Goal: Task Accomplishment & Management: Manage account settings

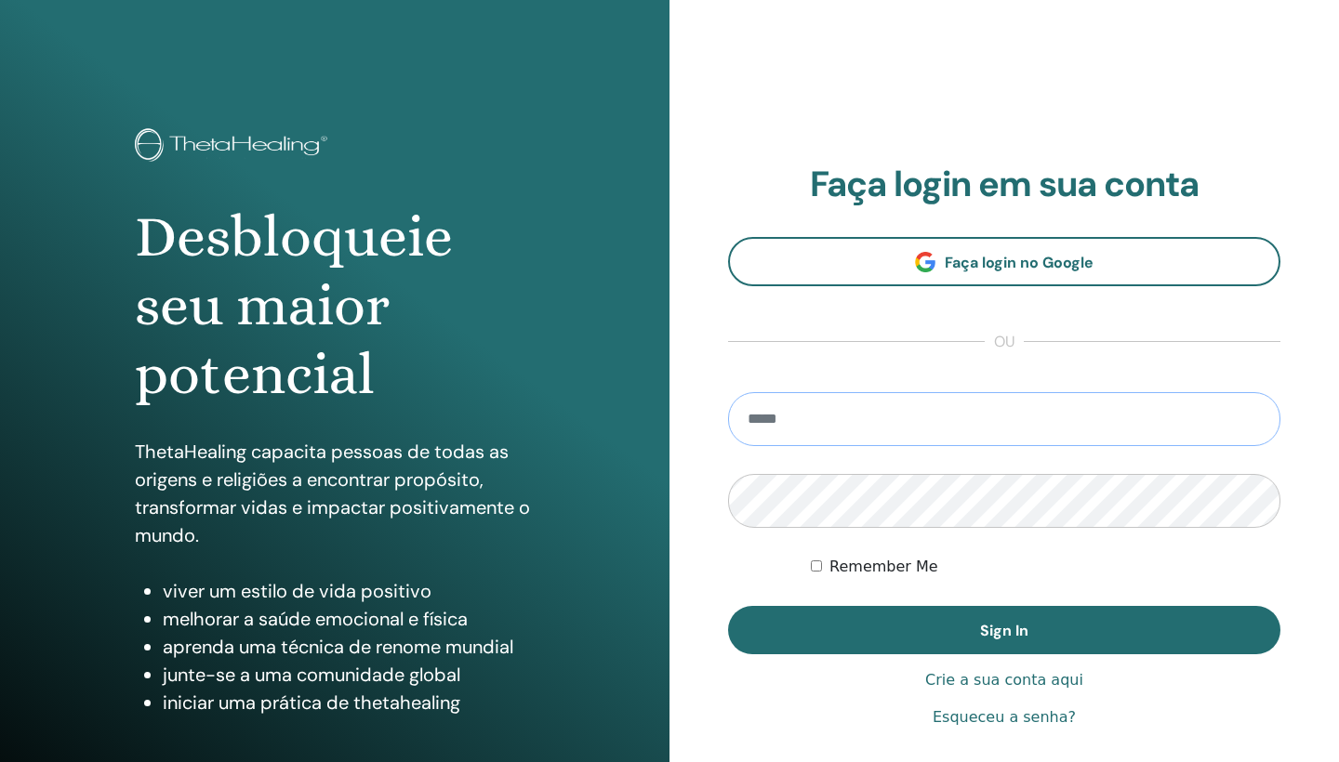
type input "**********"
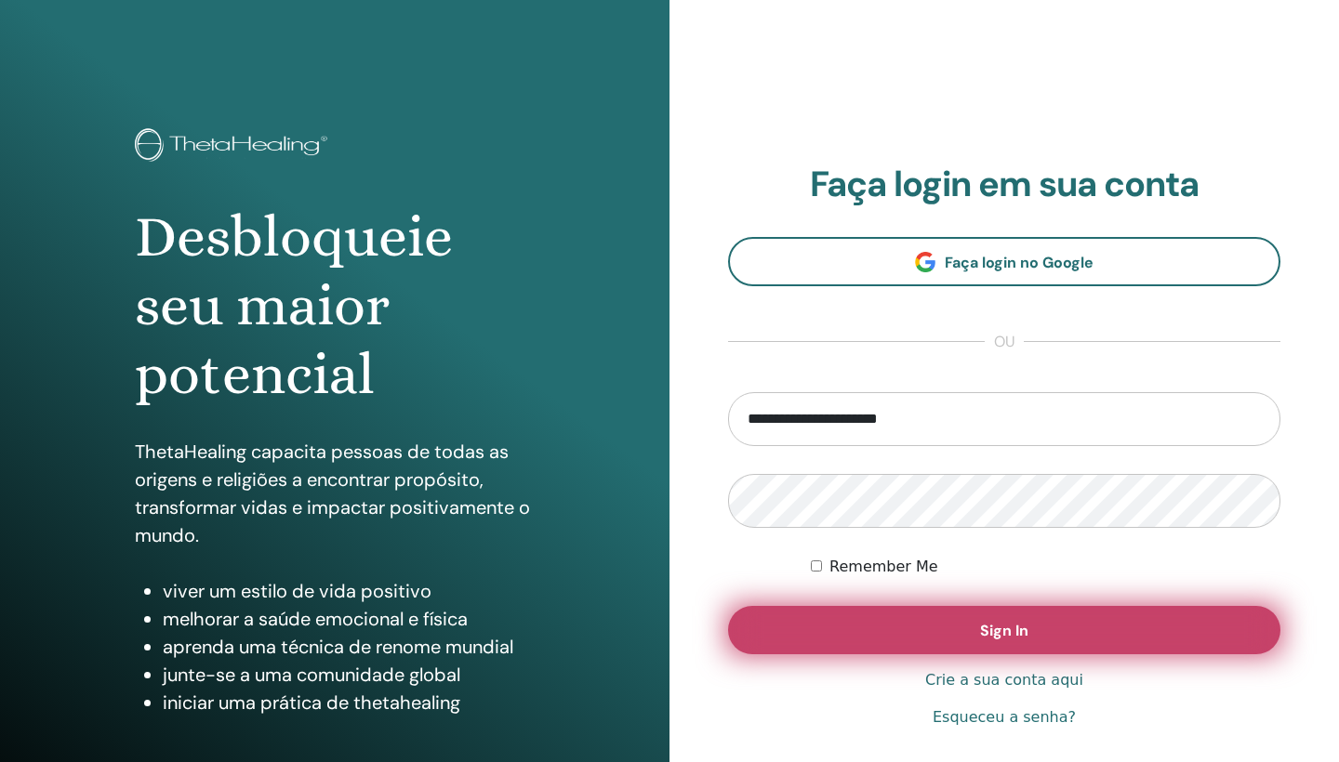
click at [1004, 625] on span "Sign In" at bounding box center [1004, 631] width 48 height 20
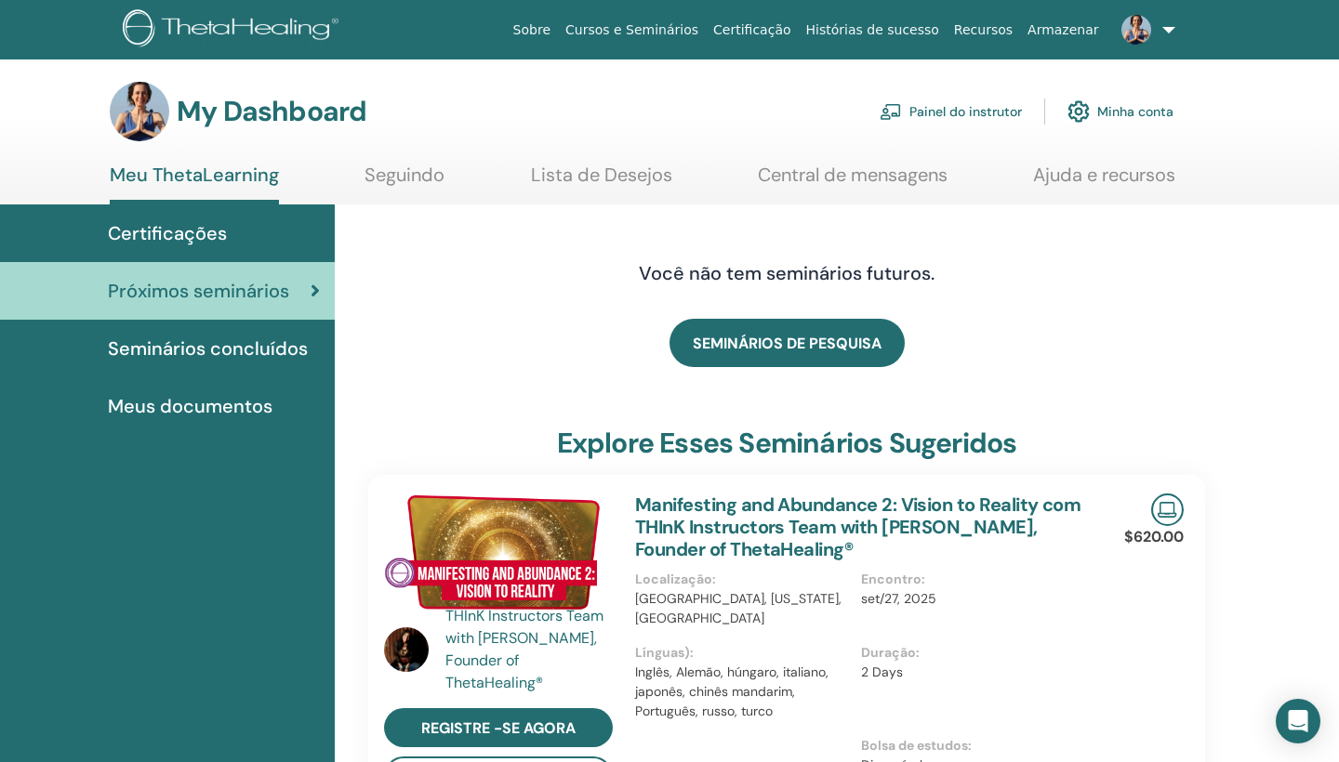
click at [269, 341] on span "Seminários concluídos" at bounding box center [208, 349] width 200 height 28
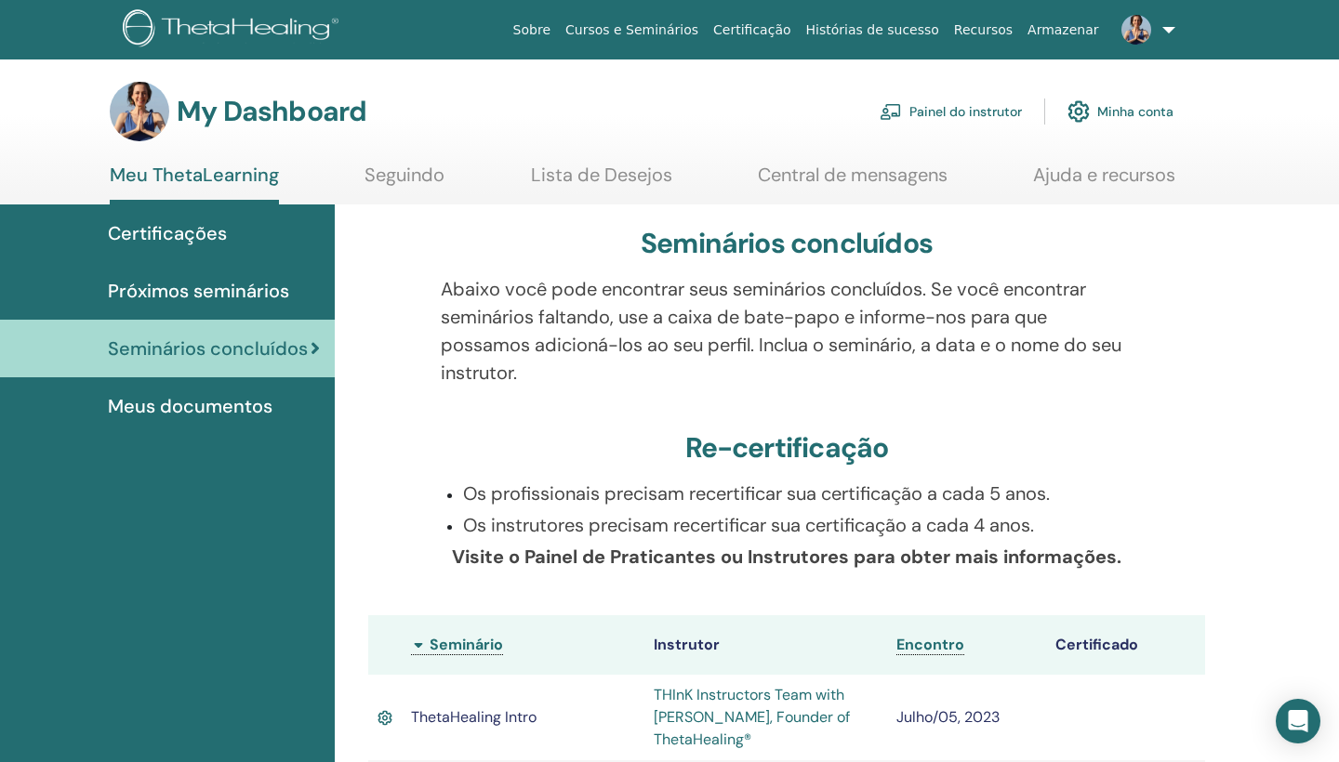
click at [1168, 28] on link at bounding box center [1144, 30] width 76 height 60
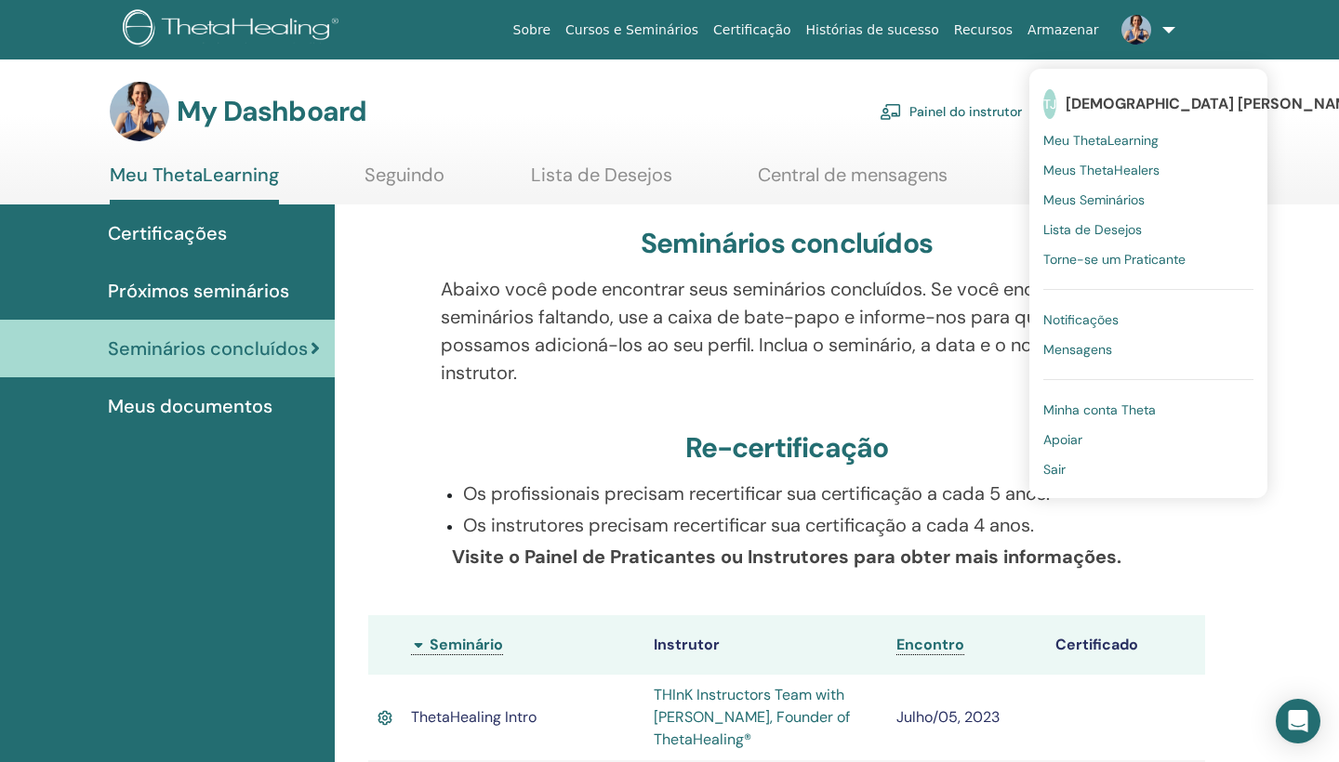
click at [661, 120] on div "My Dashboard Painel do instrutor Minha conta" at bounding box center [642, 112] width 1064 height 60
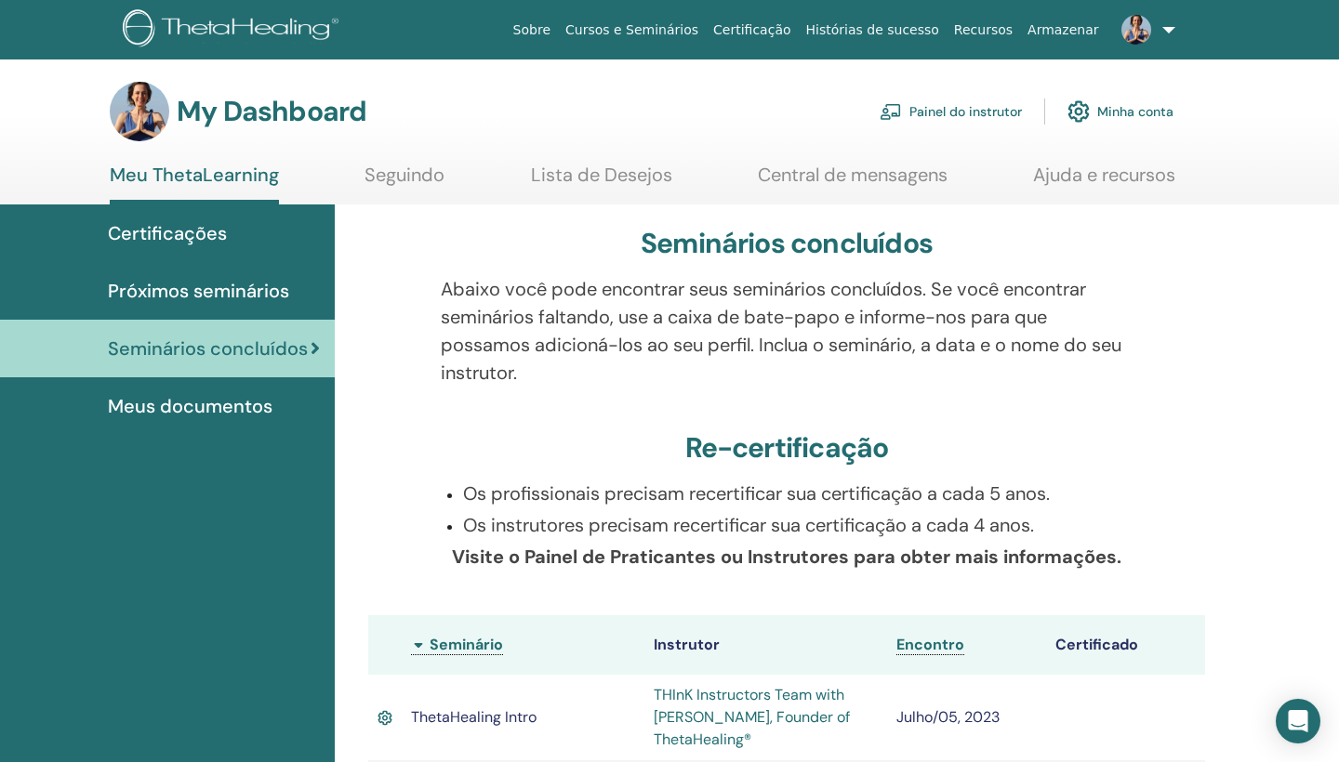
click at [983, 109] on link "Painel do instrutor" at bounding box center [951, 111] width 142 height 41
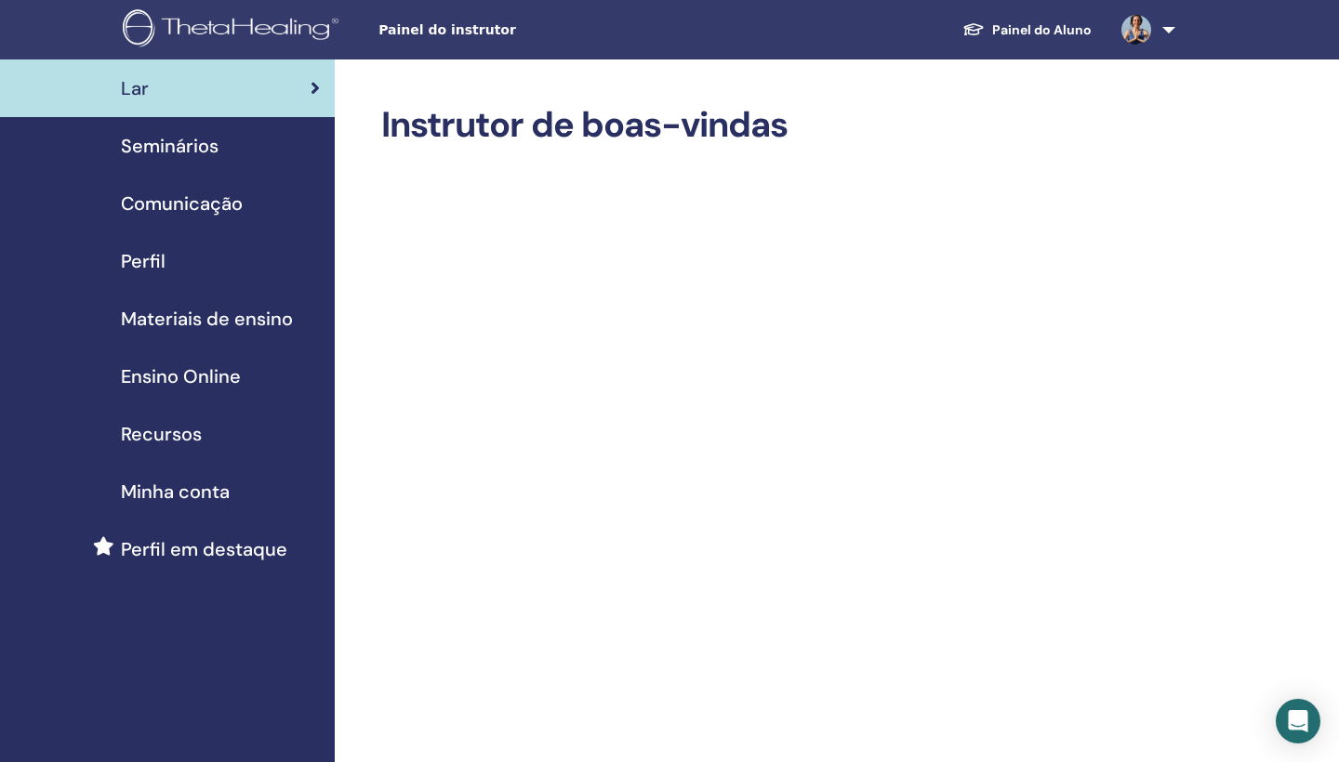
click at [192, 144] on span "Seminários" at bounding box center [170, 146] width 98 height 28
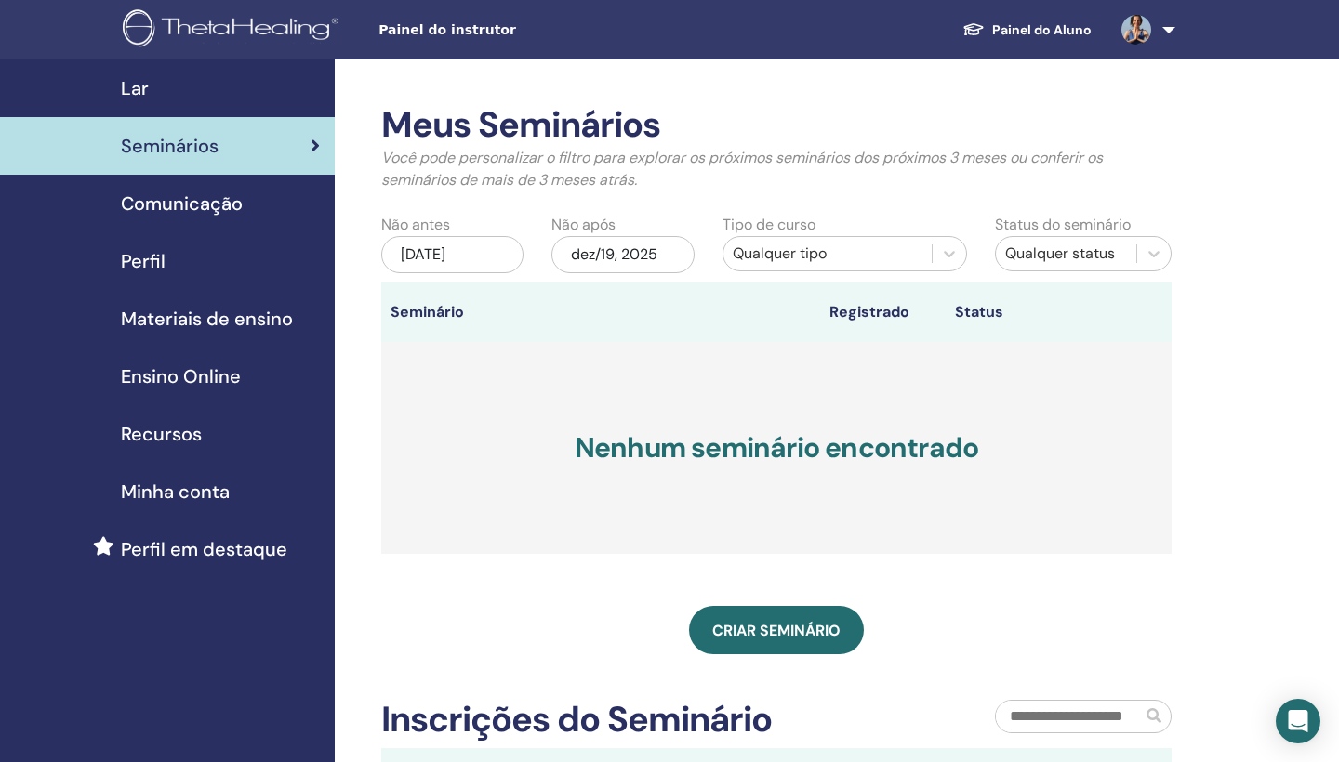
click at [501, 252] on div "jun/19, 2025" at bounding box center [452, 254] width 142 height 37
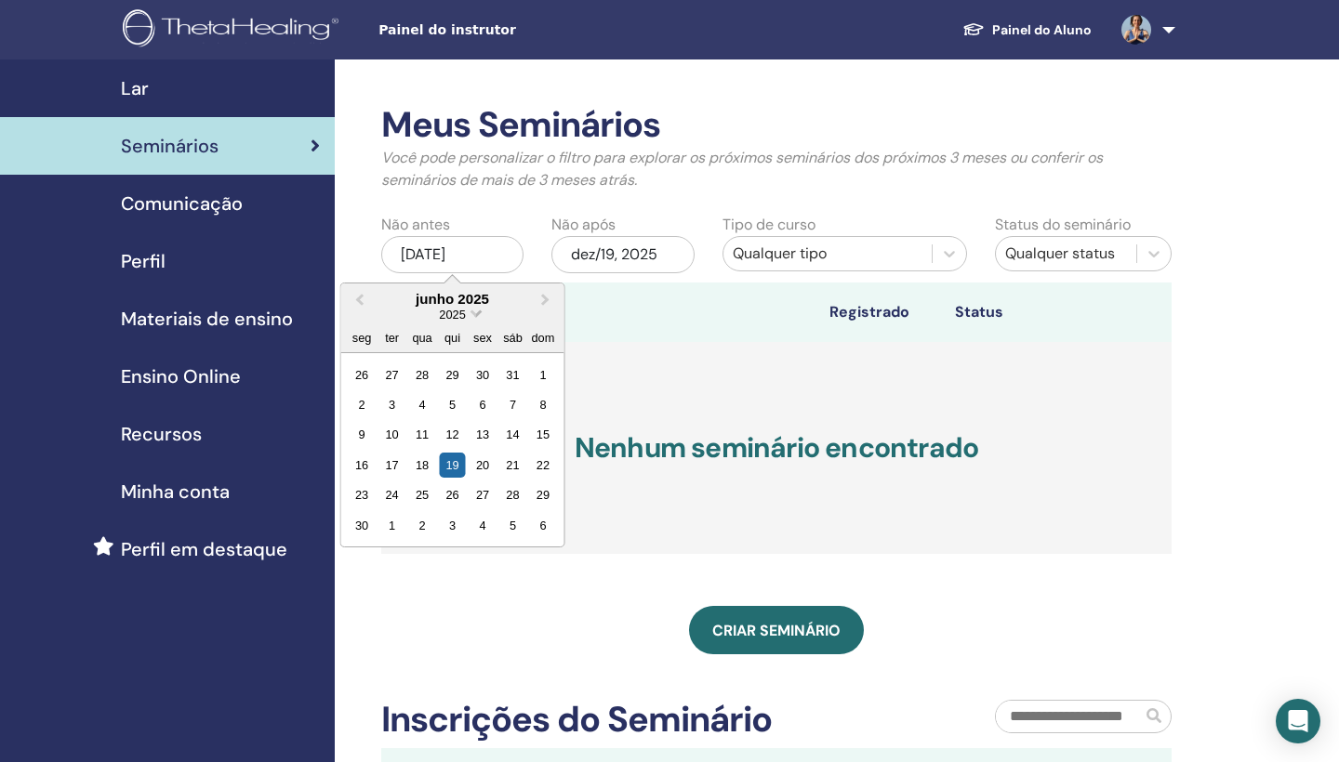
click at [476, 311] on span "Choose Date" at bounding box center [476, 312] width 12 height 12
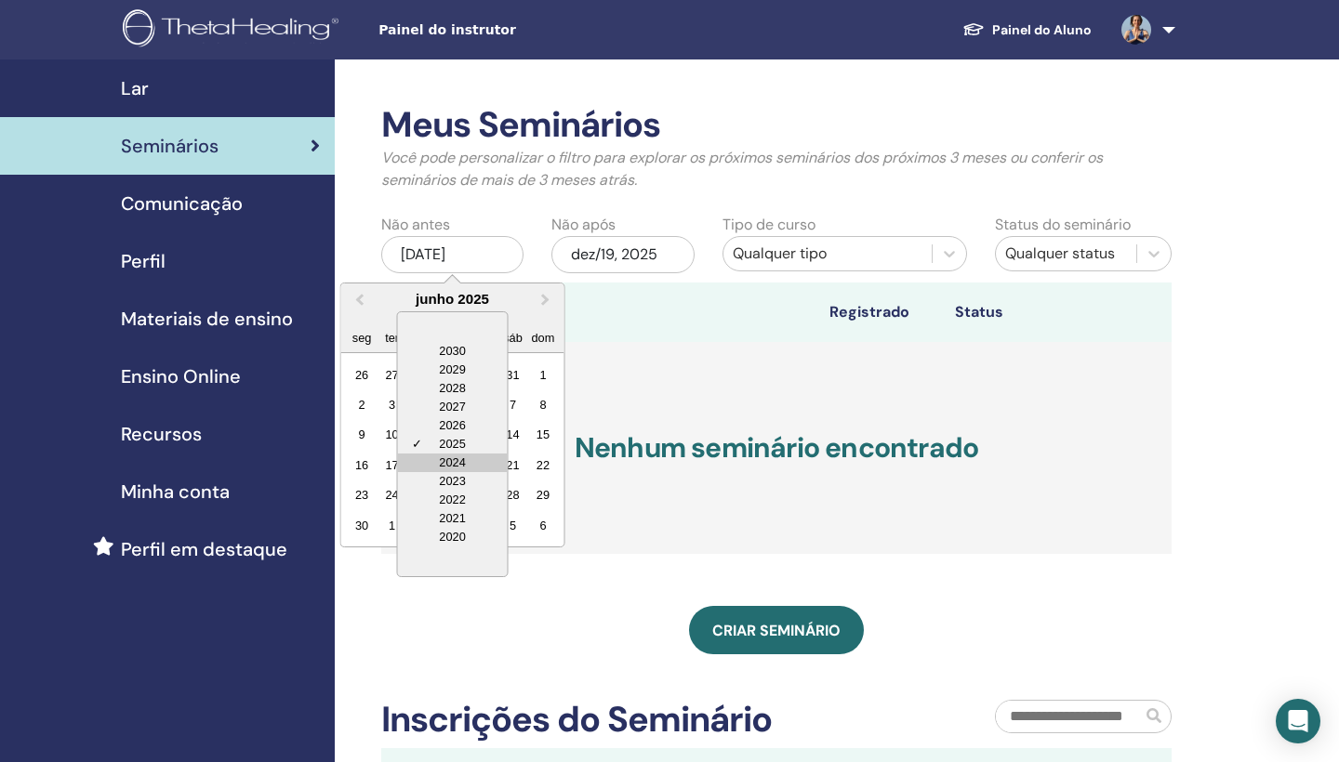
click at [450, 459] on div "2024" at bounding box center [453, 463] width 110 height 19
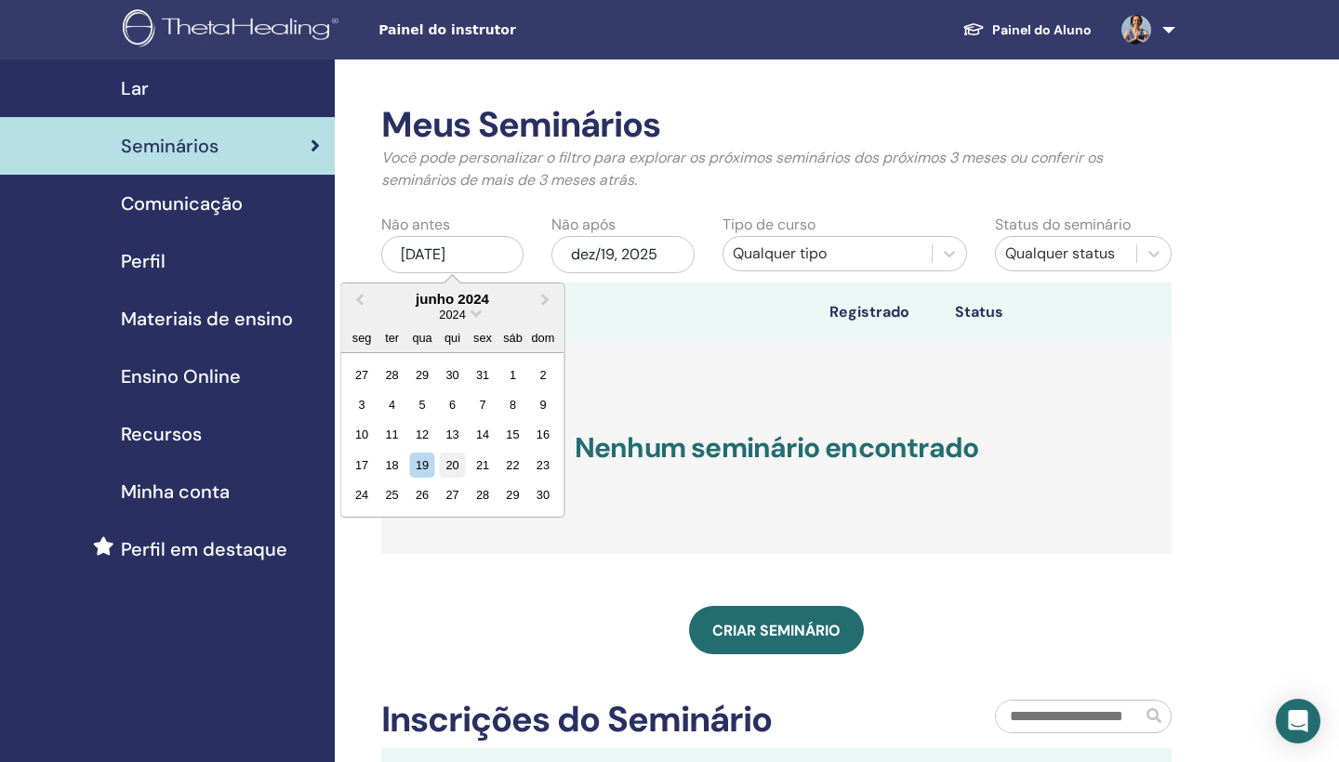
click at [445, 461] on div "20" at bounding box center [452, 465] width 25 height 25
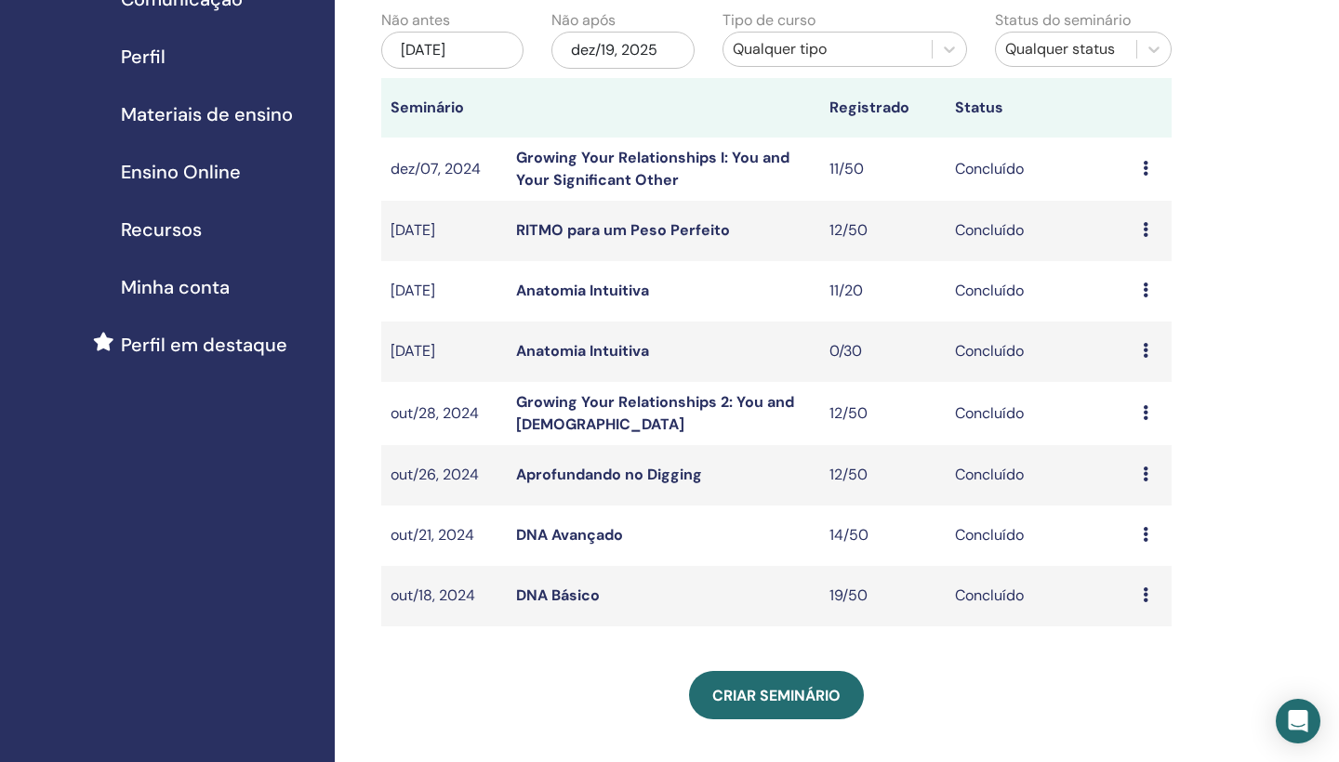
scroll to position [211, 0]
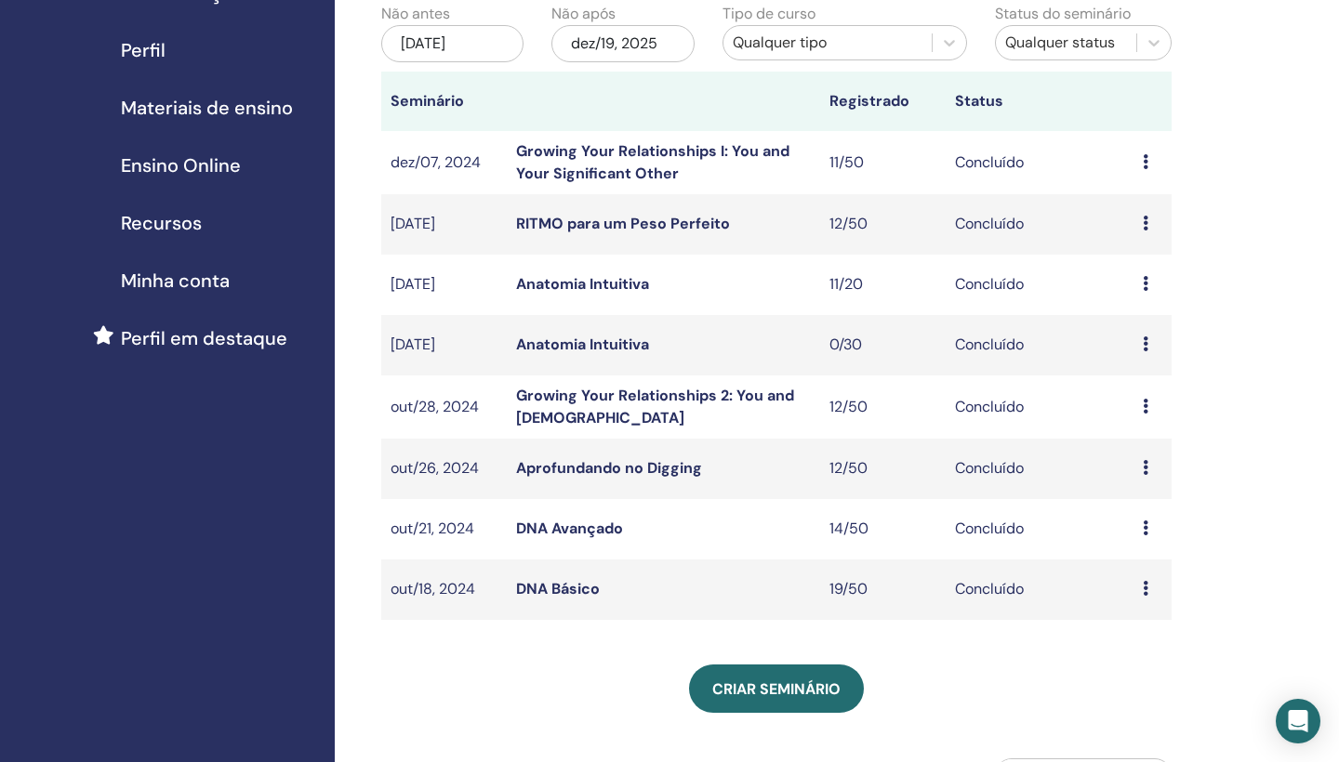
click at [1146, 591] on icon at bounding box center [1146, 588] width 6 height 15
click at [1128, 630] on link "Participantes" at bounding box center [1151, 635] width 91 height 20
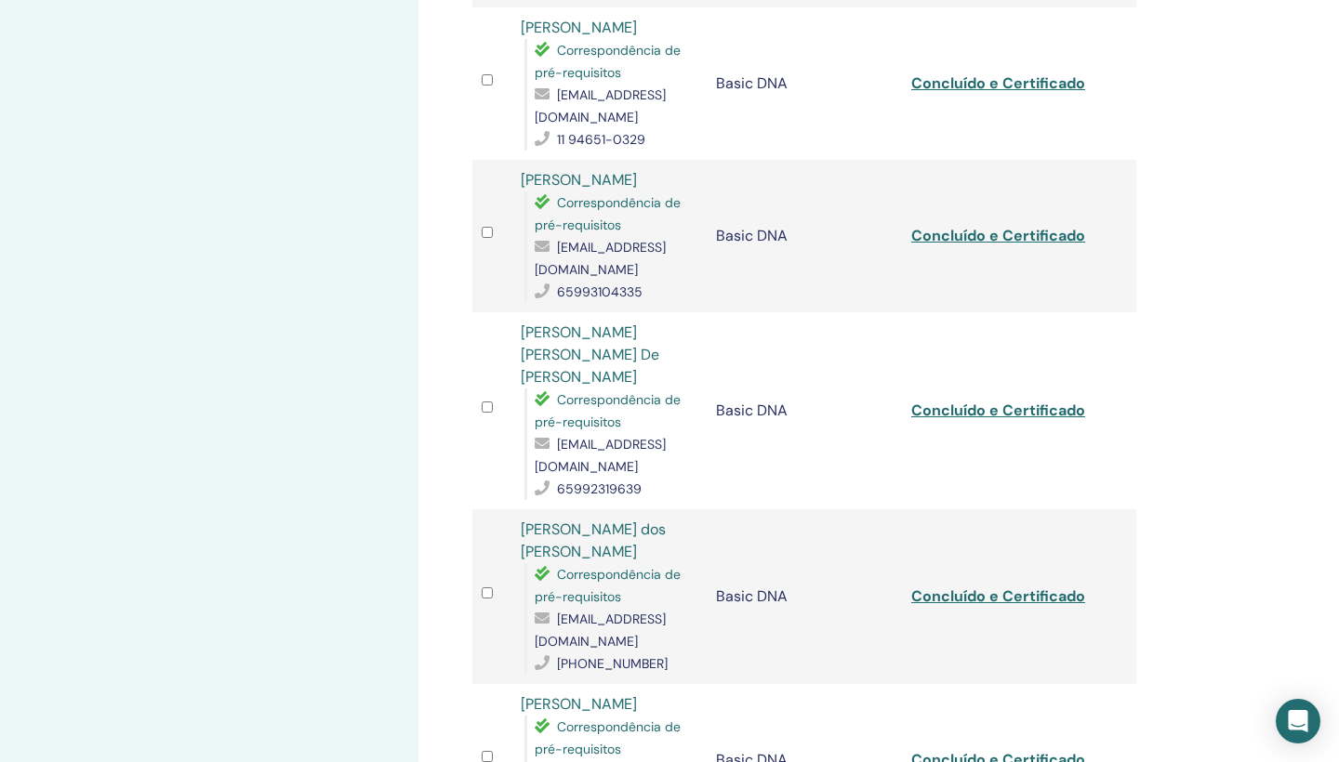
scroll to position [944, 0]
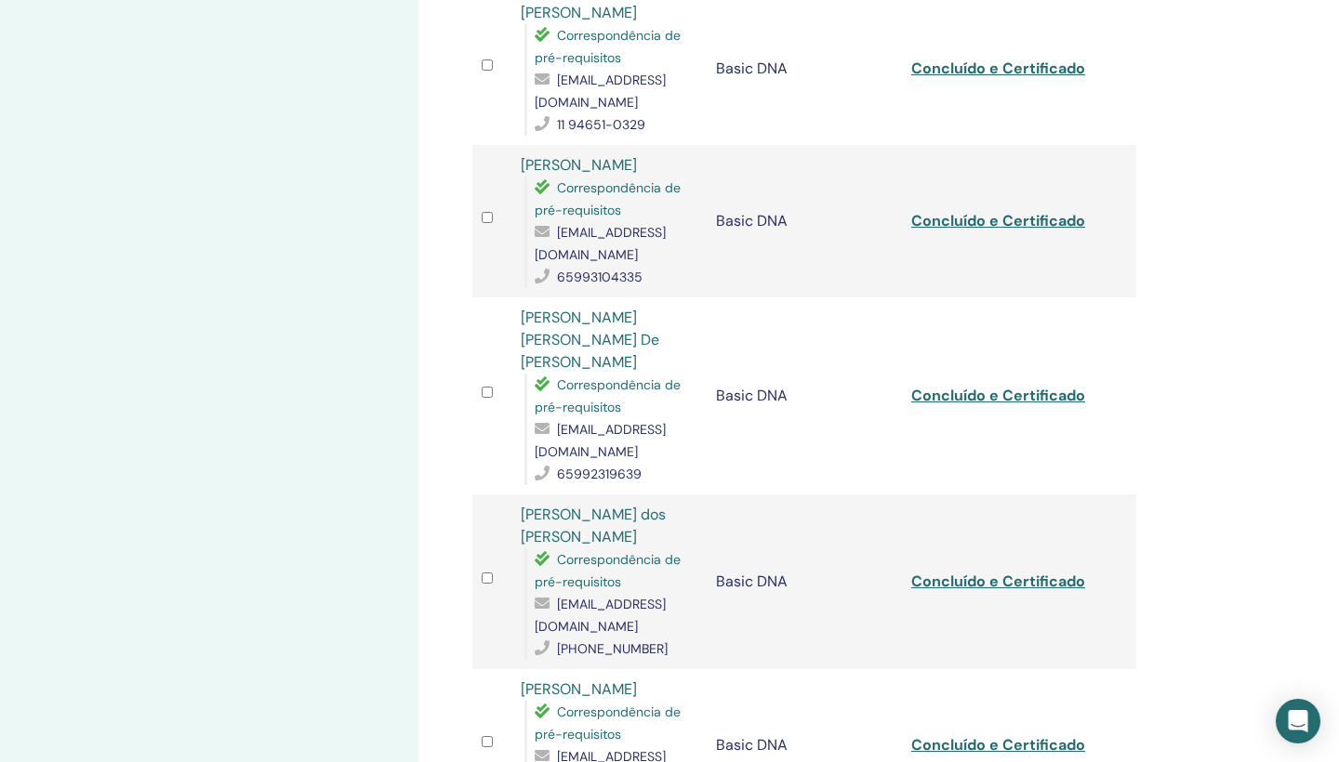
click at [1053, 386] on link "Concluído e Certificado" at bounding box center [998, 396] width 174 height 20
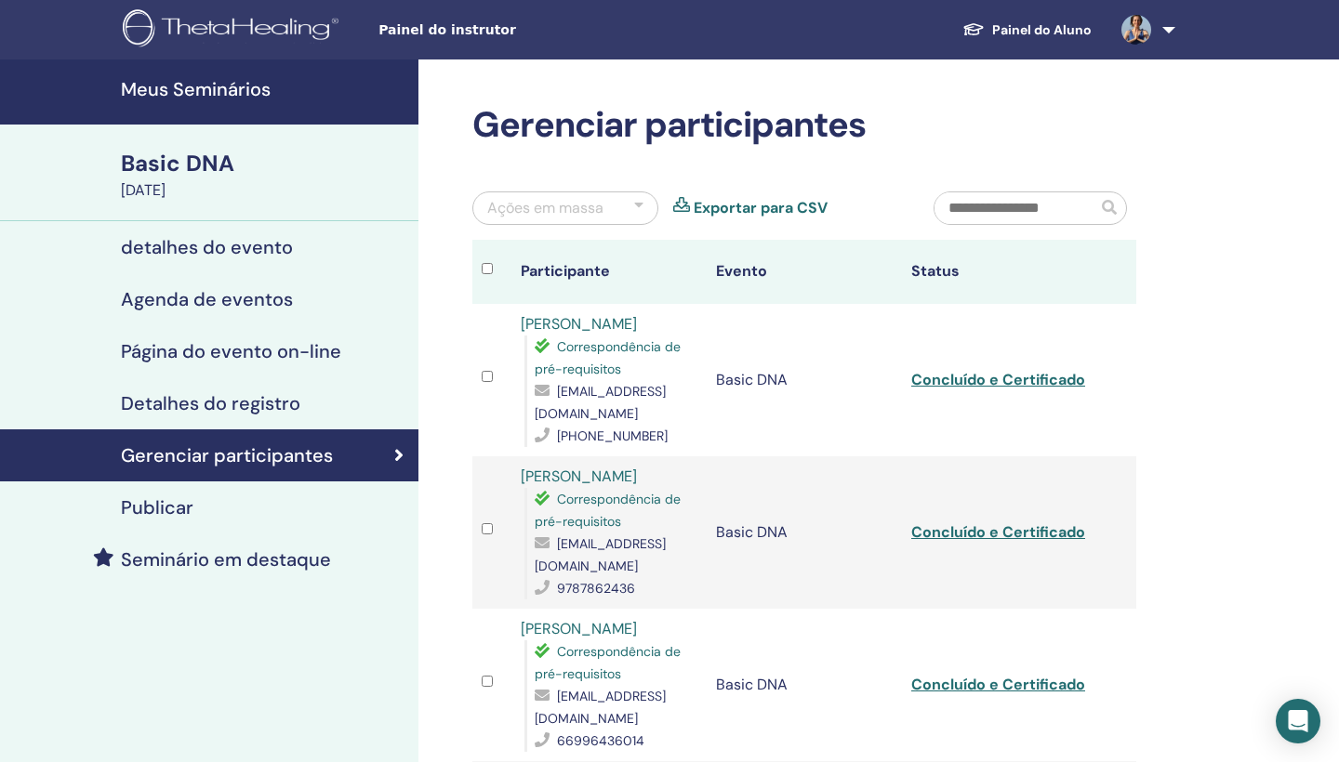
scroll to position [0, 0]
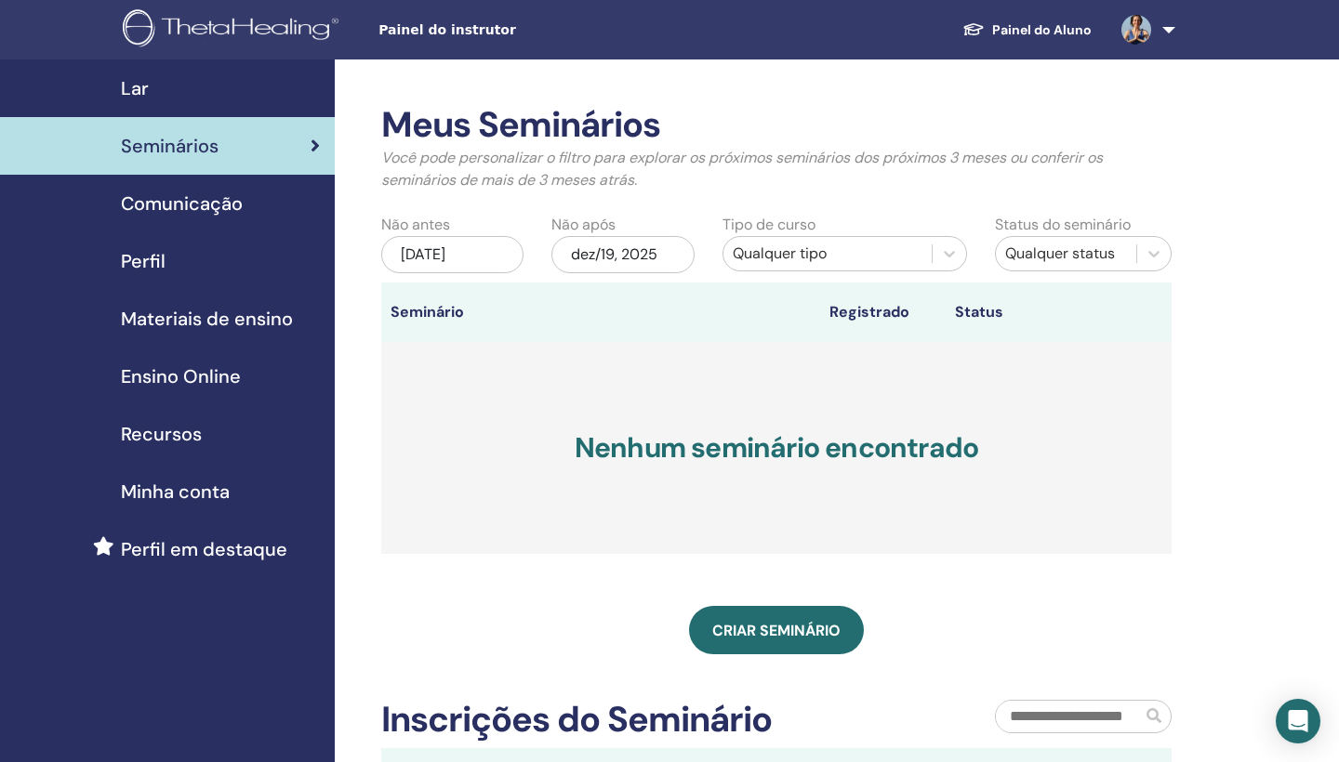
click at [493, 253] on div "[DATE]" at bounding box center [452, 254] width 142 height 37
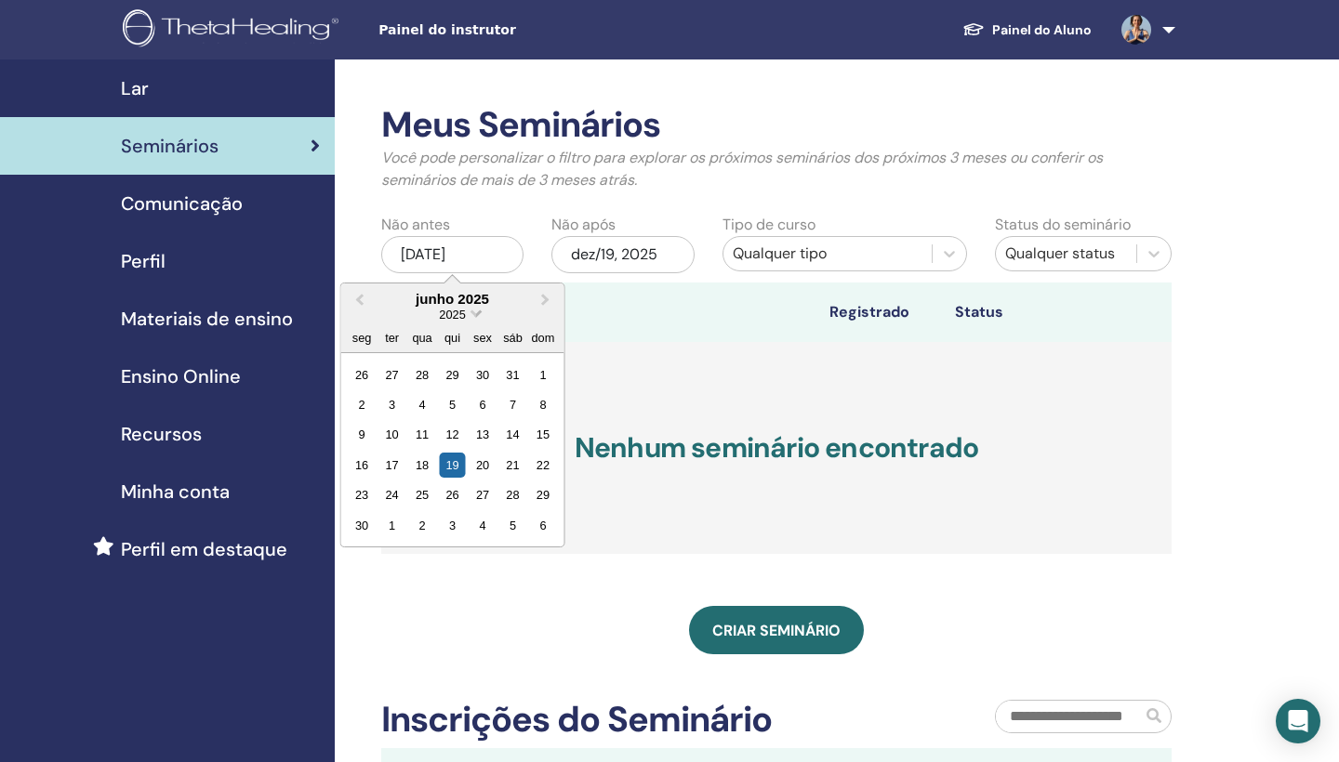
click at [474, 312] on span "Choose Date" at bounding box center [476, 312] width 12 height 12
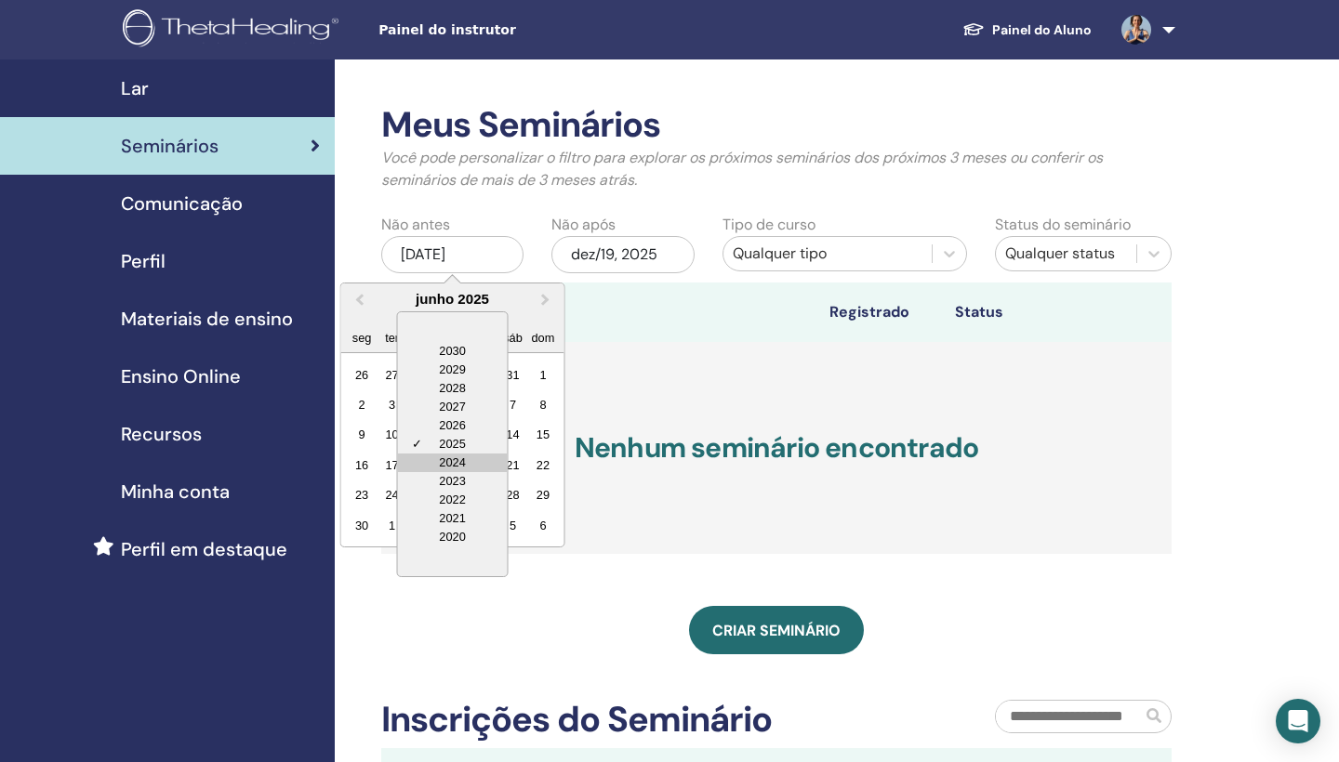
click at [450, 457] on div "2024" at bounding box center [453, 463] width 110 height 19
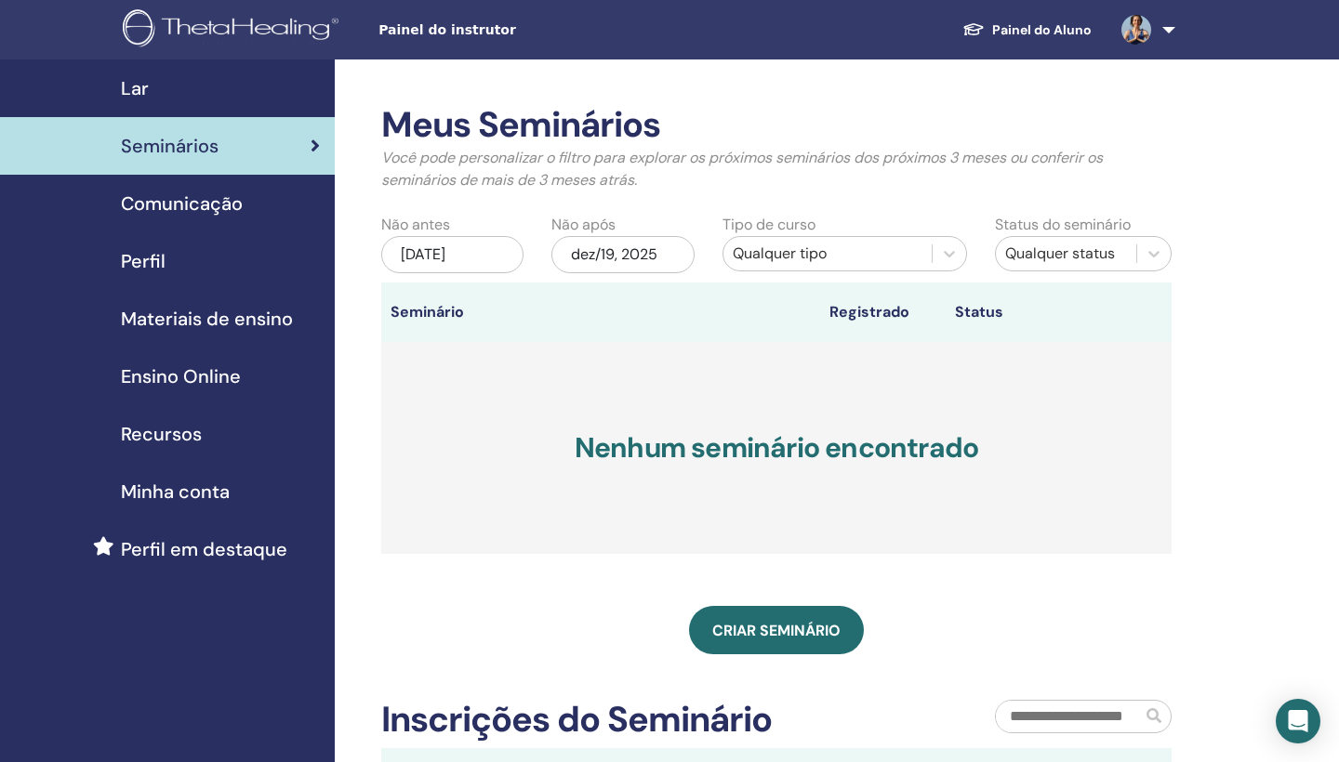
click at [537, 267] on div "Não após dez/19, 2025" at bounding box center [622, 247] width 170 height 66
click at [507, 252] on div "jun/19, 2025" at bounding box center [452, 254] width 142 height 37
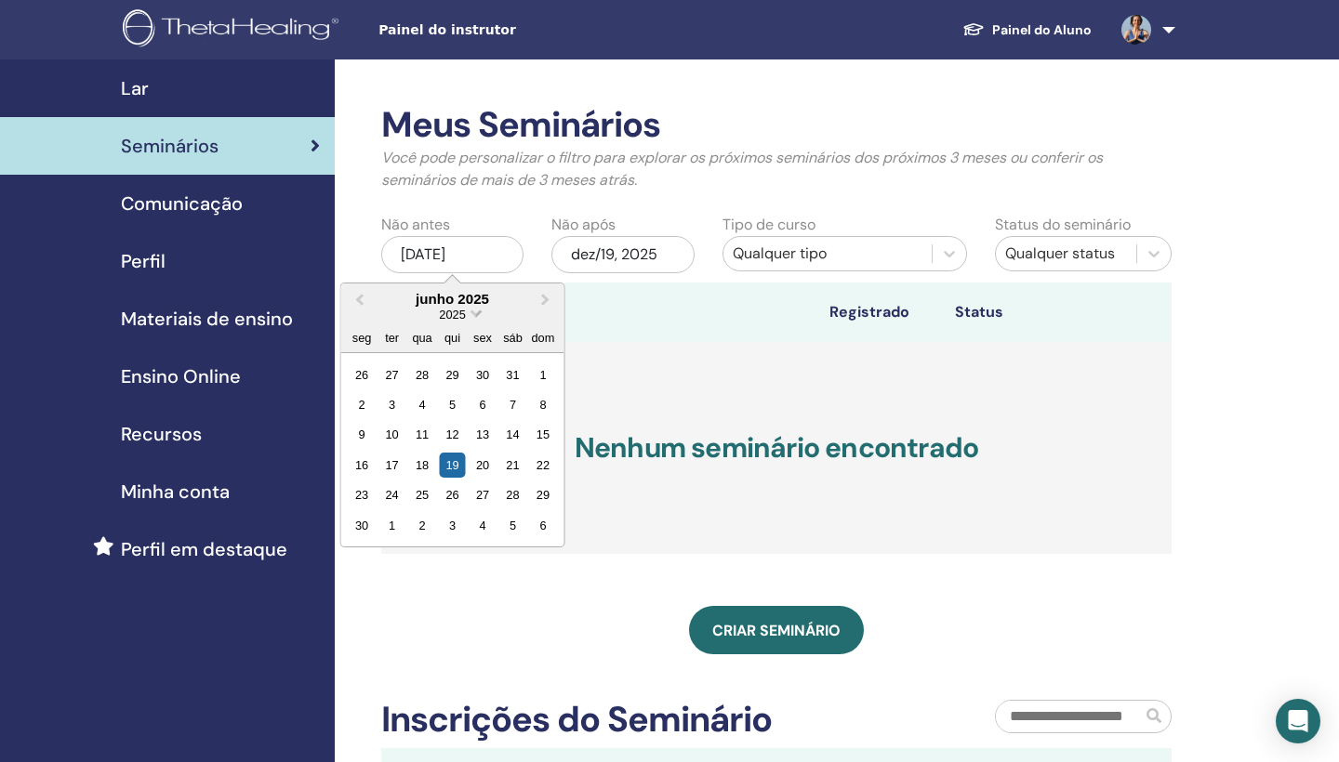
click at [464, 317] on span "2025" at bounding box center [452, 315] width 26 height 14
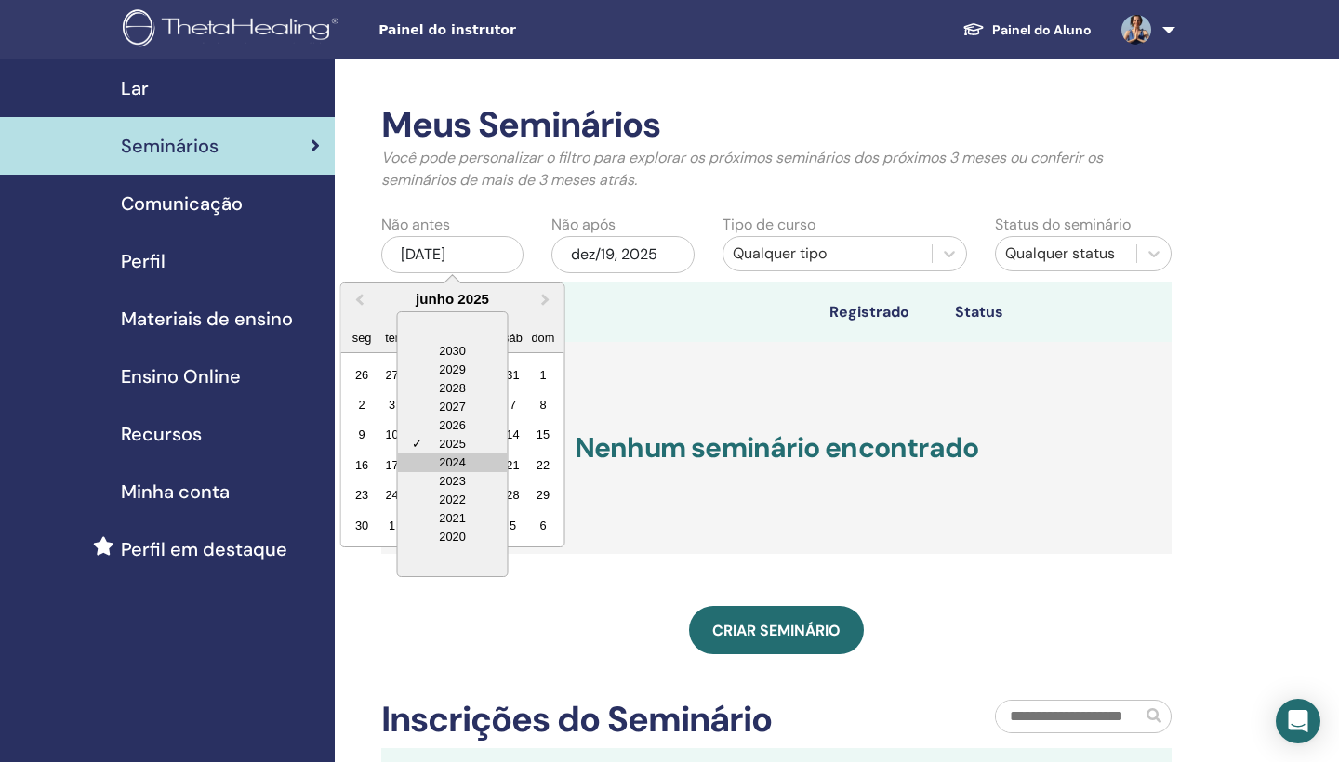
click at [453, 459] on div "2024" at bounding box center [453, 463] width 110 height 19
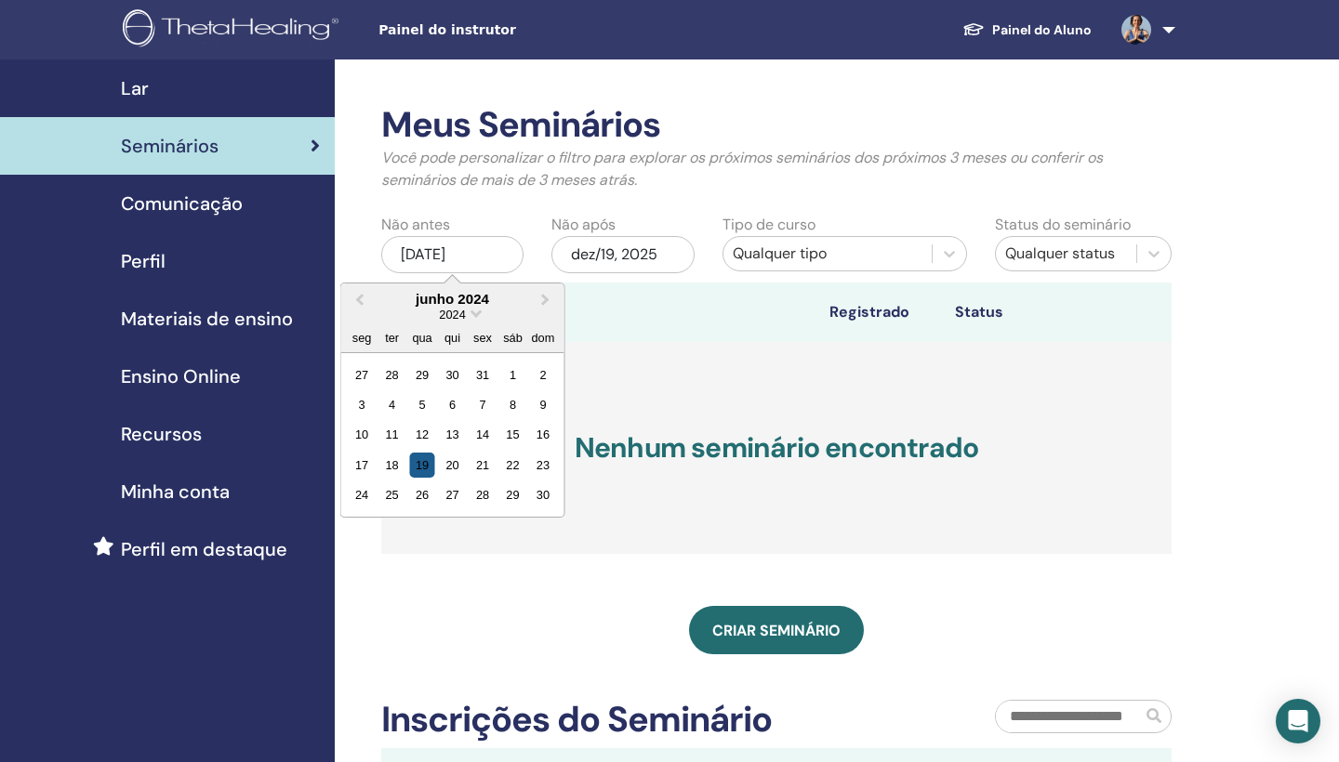
click at [423, 460] on div "19" at bounding box center [421, 465] width 25 height 25
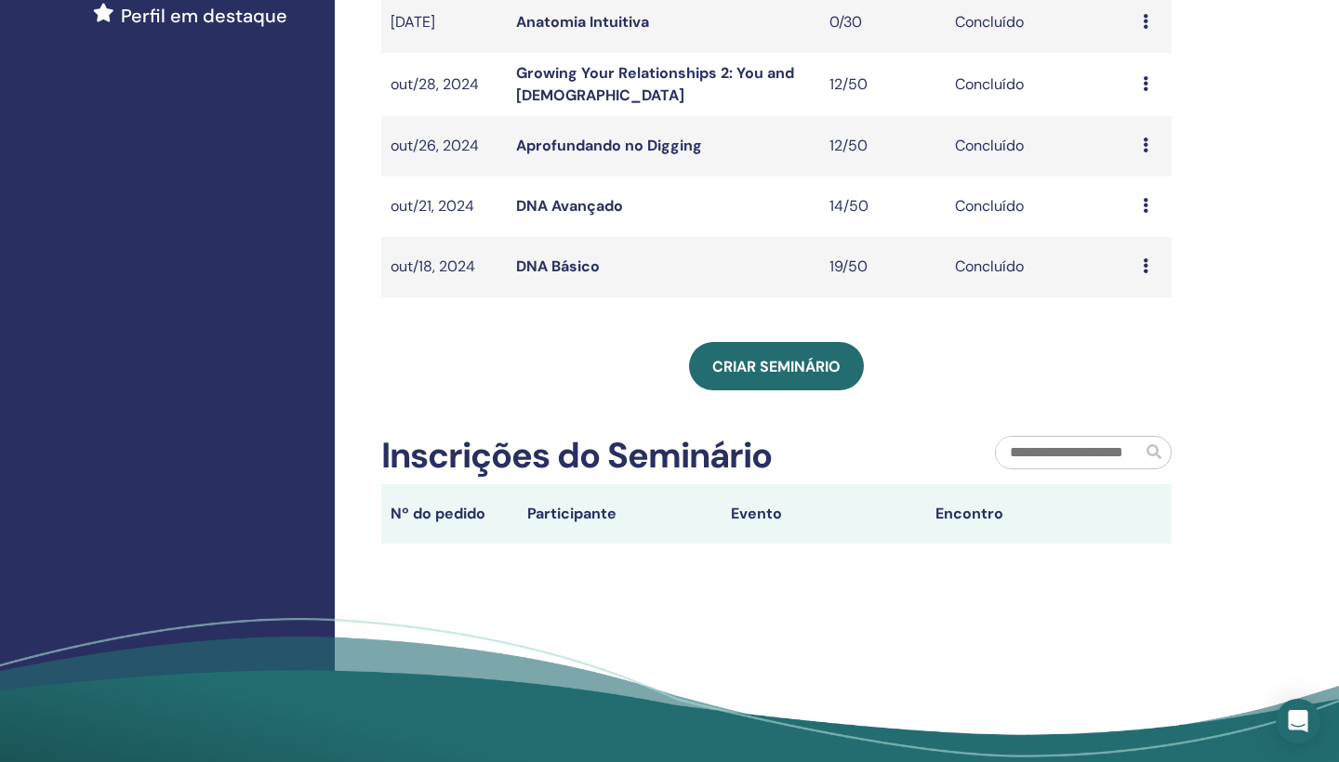
scroll to position [422, 0]
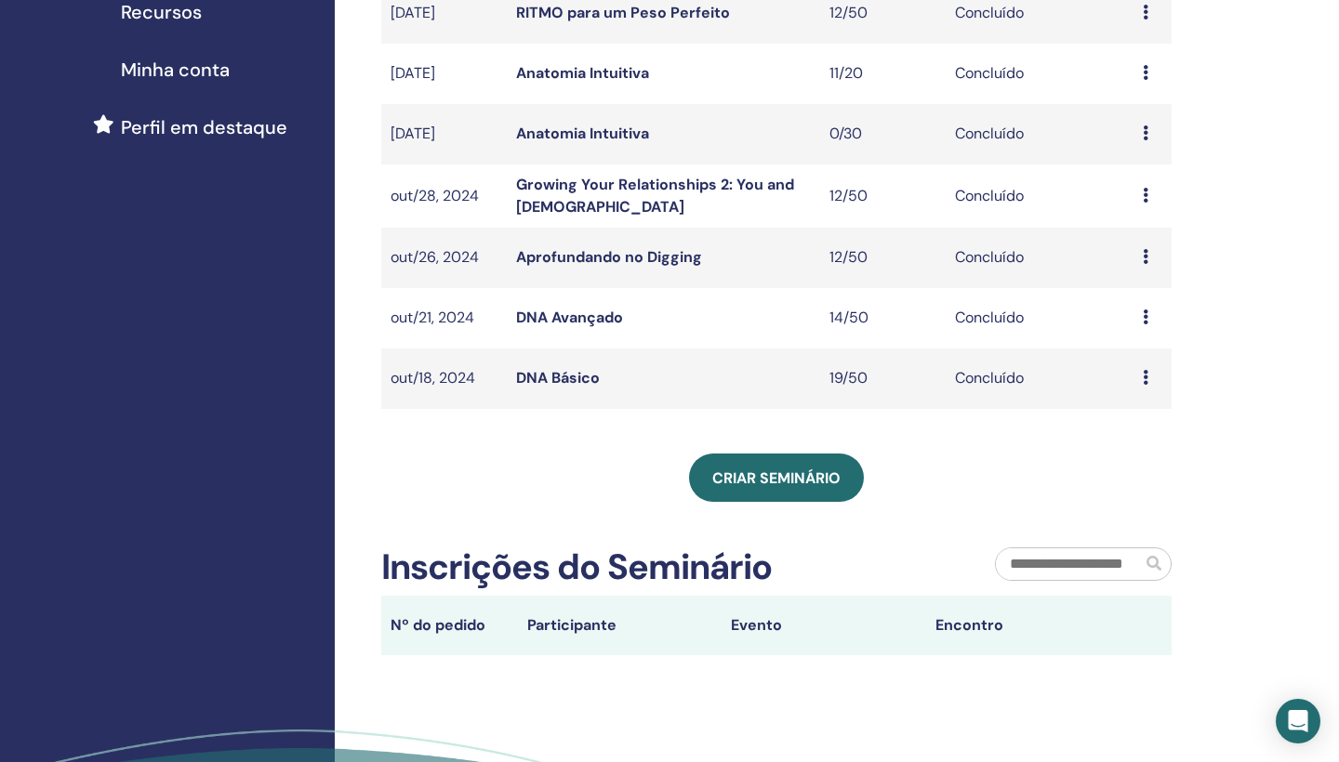
click at [1149, 316] on div "Visualizar Participantes" at bounding box center [1153, 318] width 20 height 22
click at [1135, 360] on link "Participantes" at bounding box center [1154, 360] width 91 height 20
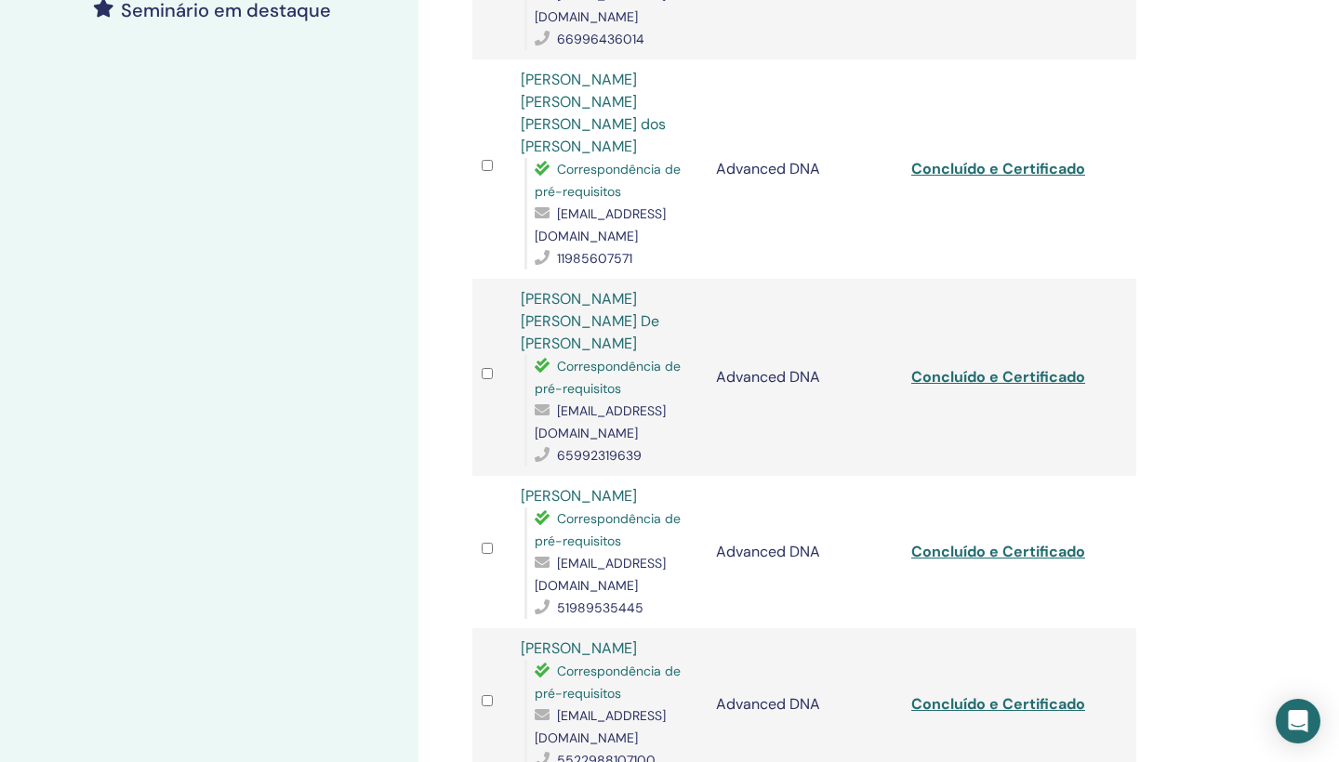
scroll to position [547, 0]
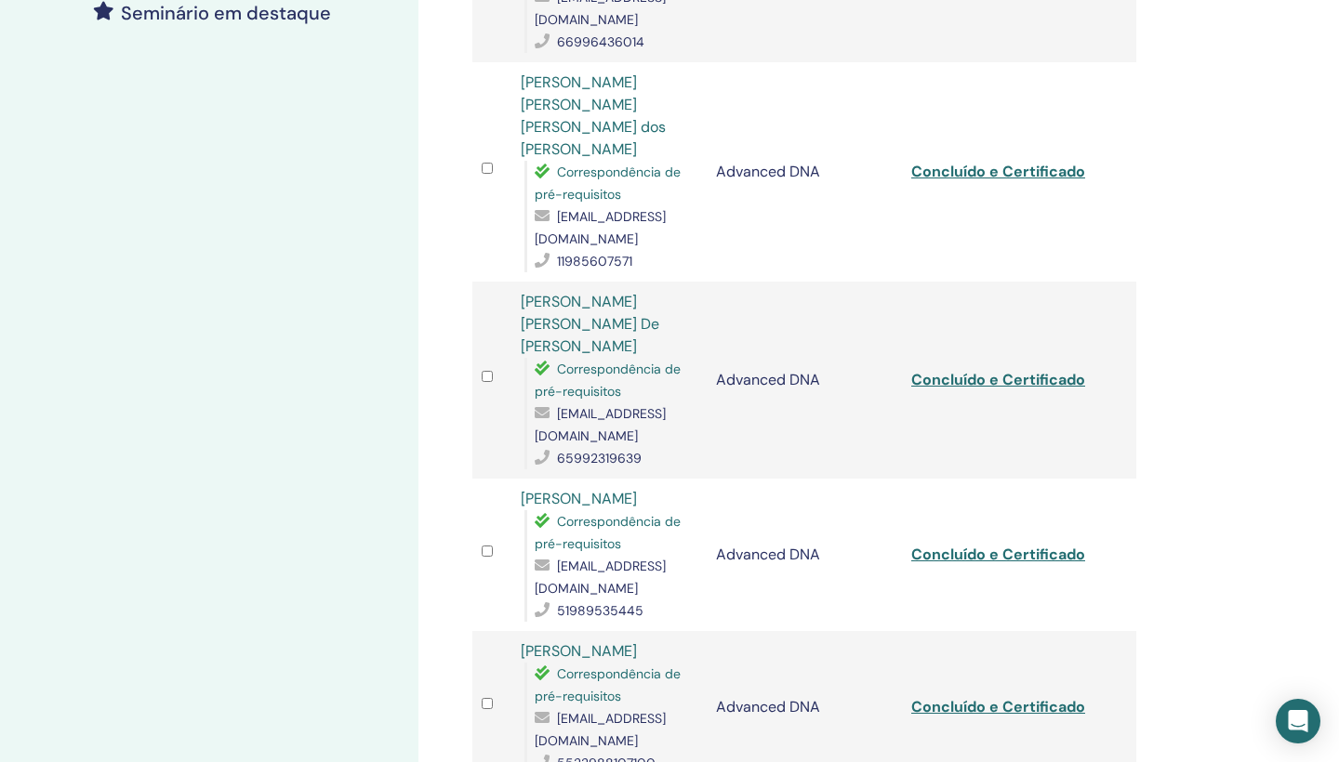
click at [1043, 370] on link "Concluído e Certificado" at bounding box center [998, 380] width 174 height 20
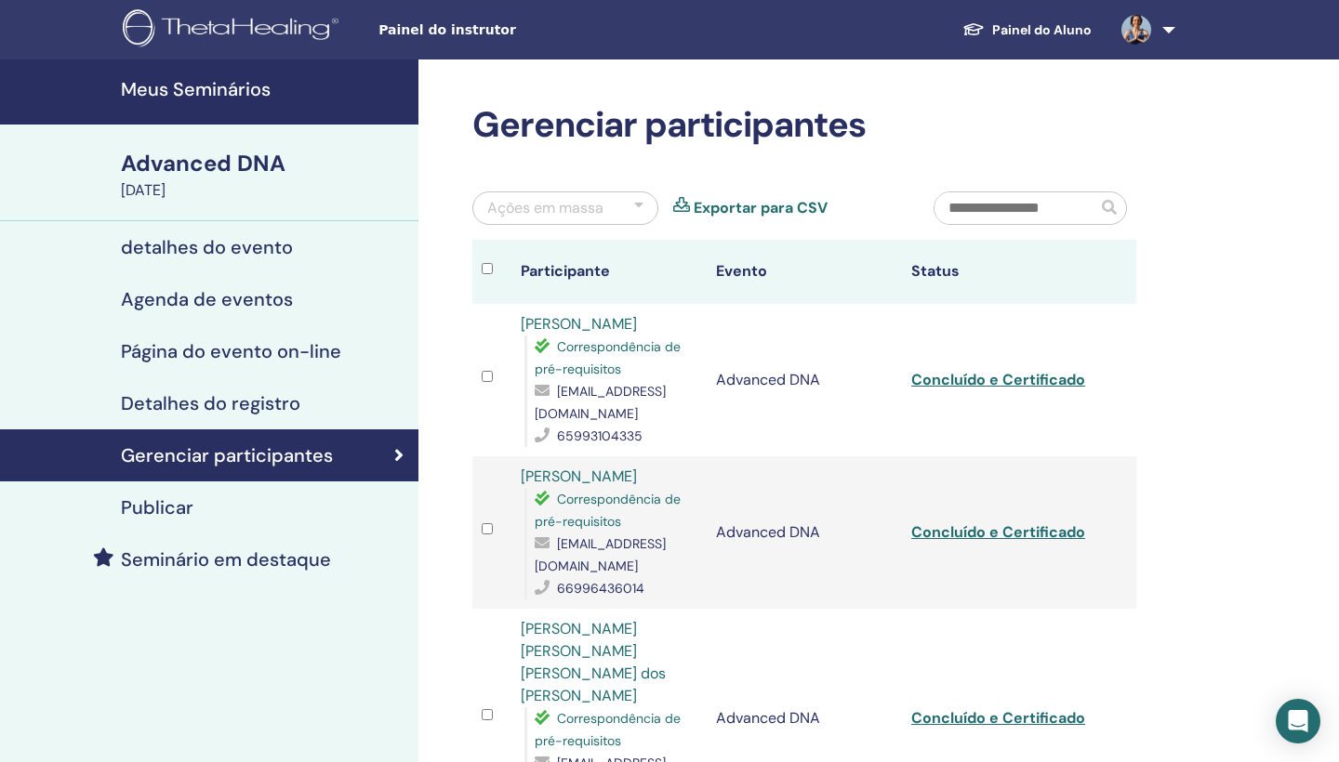
scroll to position [0, 0]
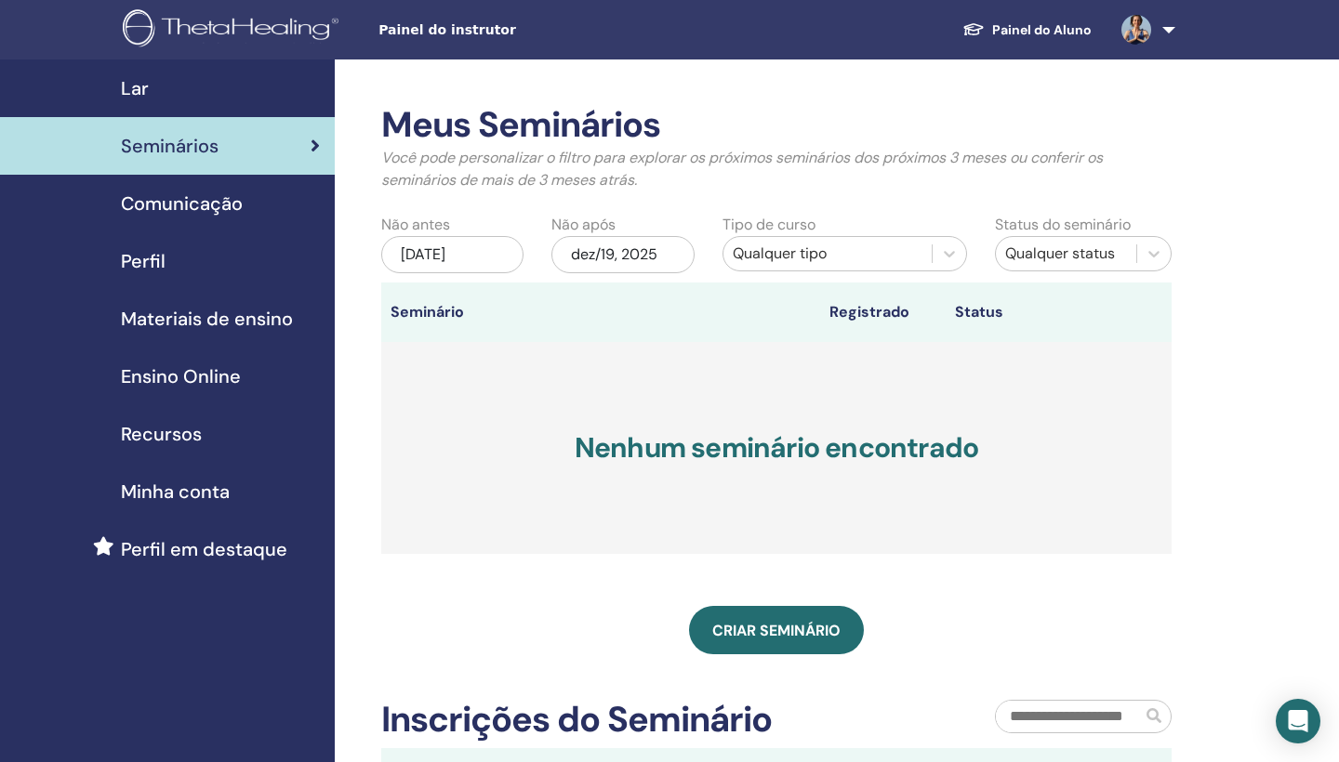
click at [471, 250] on div "[DATE]" at bounding box center [452, 254] width 142 height 37
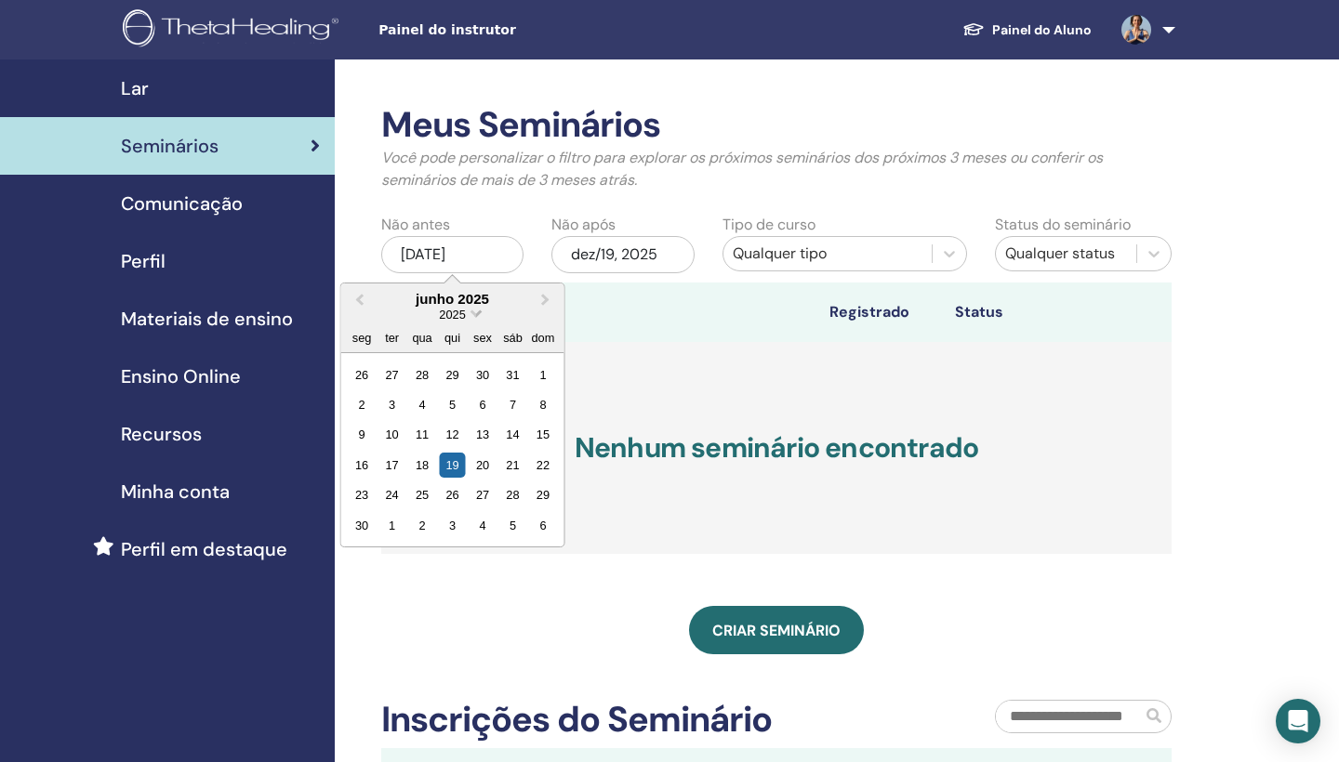
click at [466, 319] on div "2025" at bounding box center [452, 315] width 28 height 16
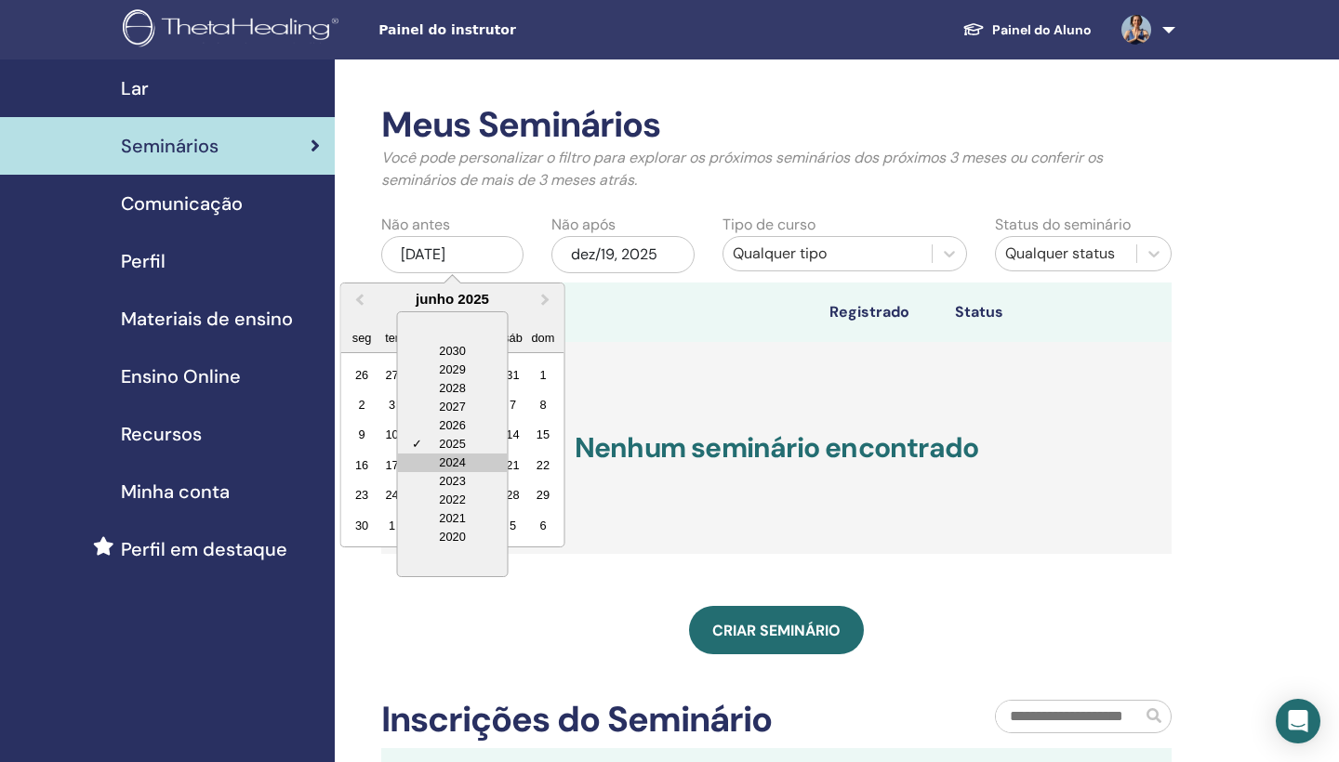
click at [448, 458] on div "2024" at bounding box center [453, 463] width 110 height 19
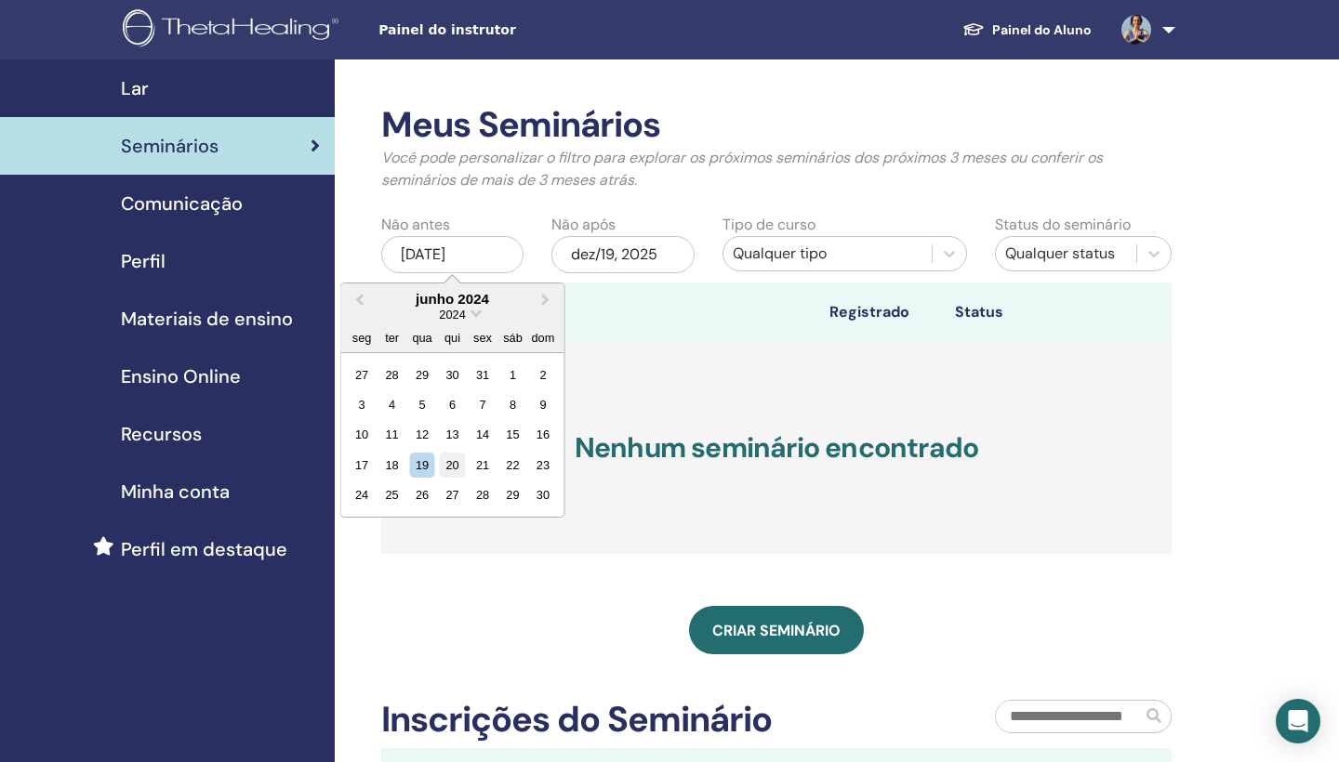
click at [450, 464] on div "20" at bounding box center [452, 465] width 25 height 25
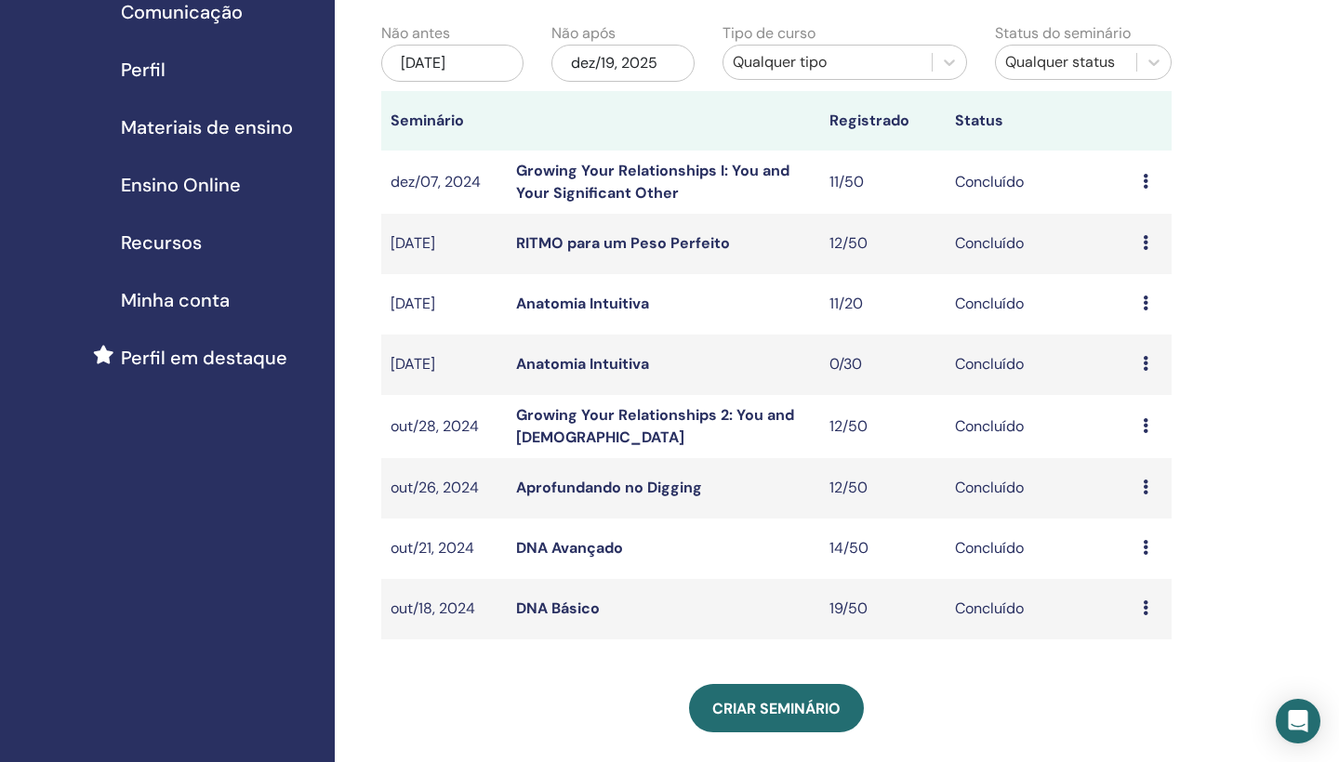
scroll to position [243, 0]
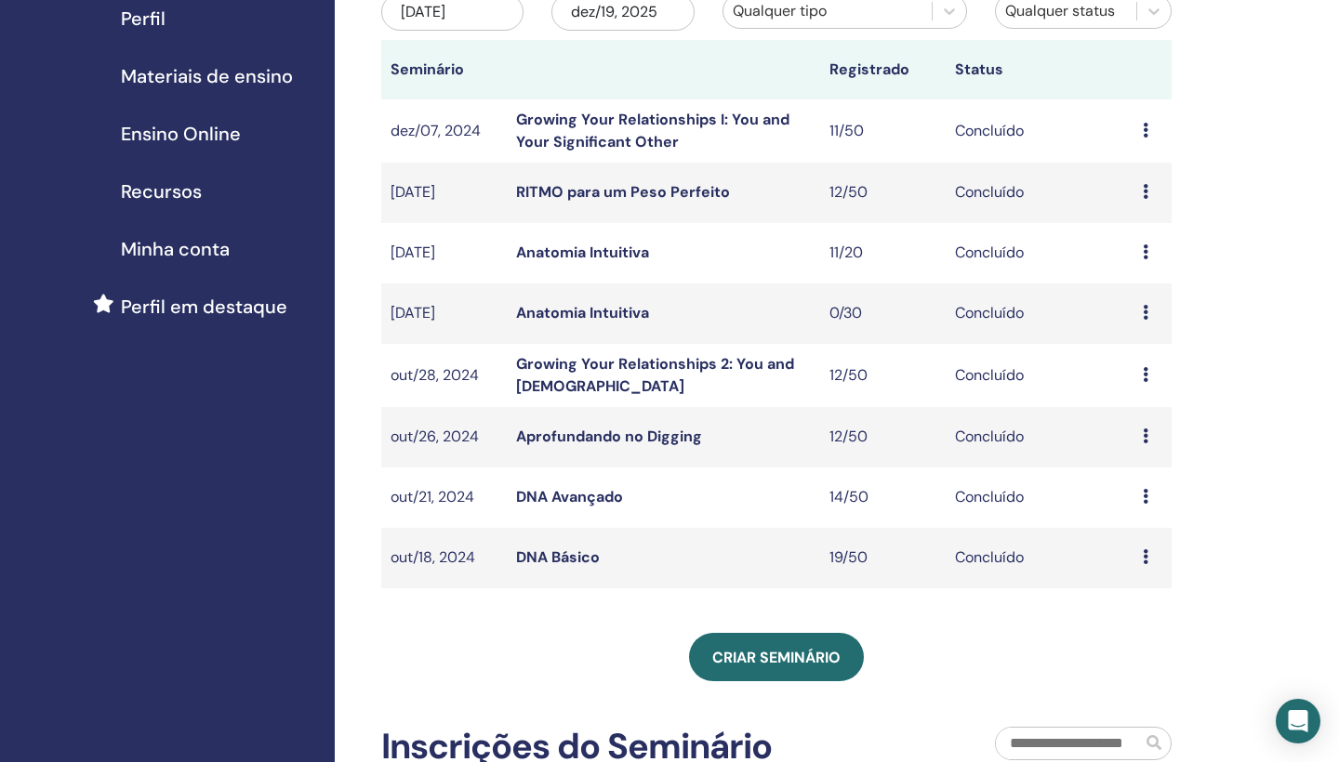
click at [1146, 435] on icon at bounding box center [1146, 436] width 6 height 15
click at [1138, 476] on link "Participantes" at bounding box center [1151, 479] width 91 height 20
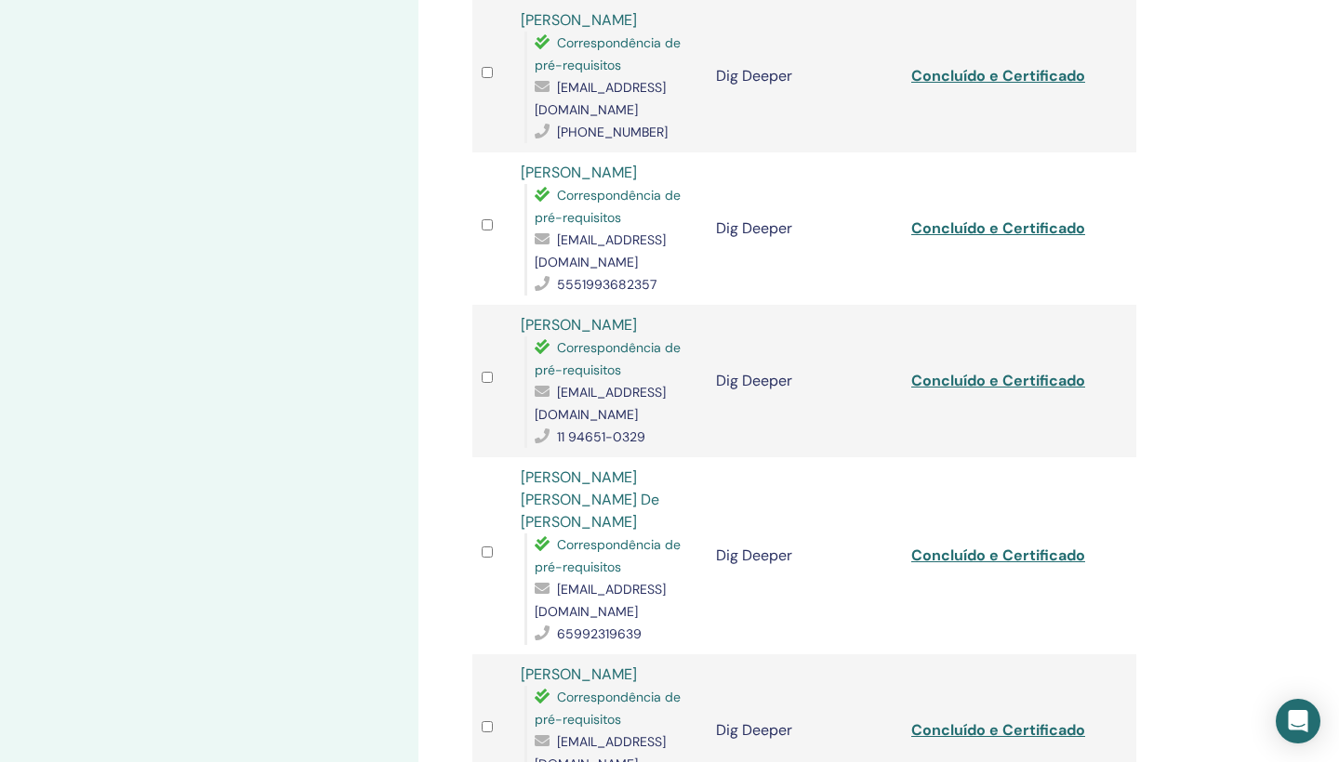
scroll to position [1489, 0]
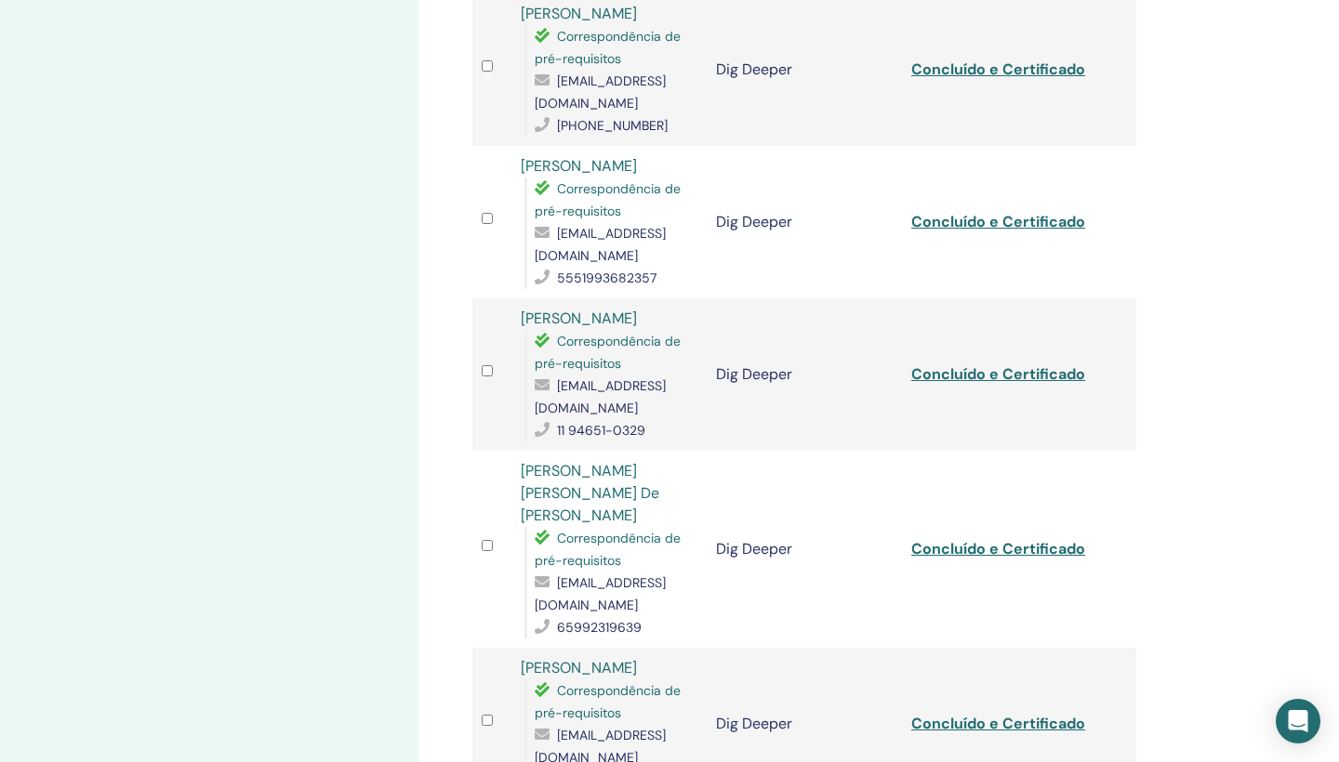
click at [1007, 539] on link "Concluído e Certificado" at bounding box center [998, 549] width 174 height 20
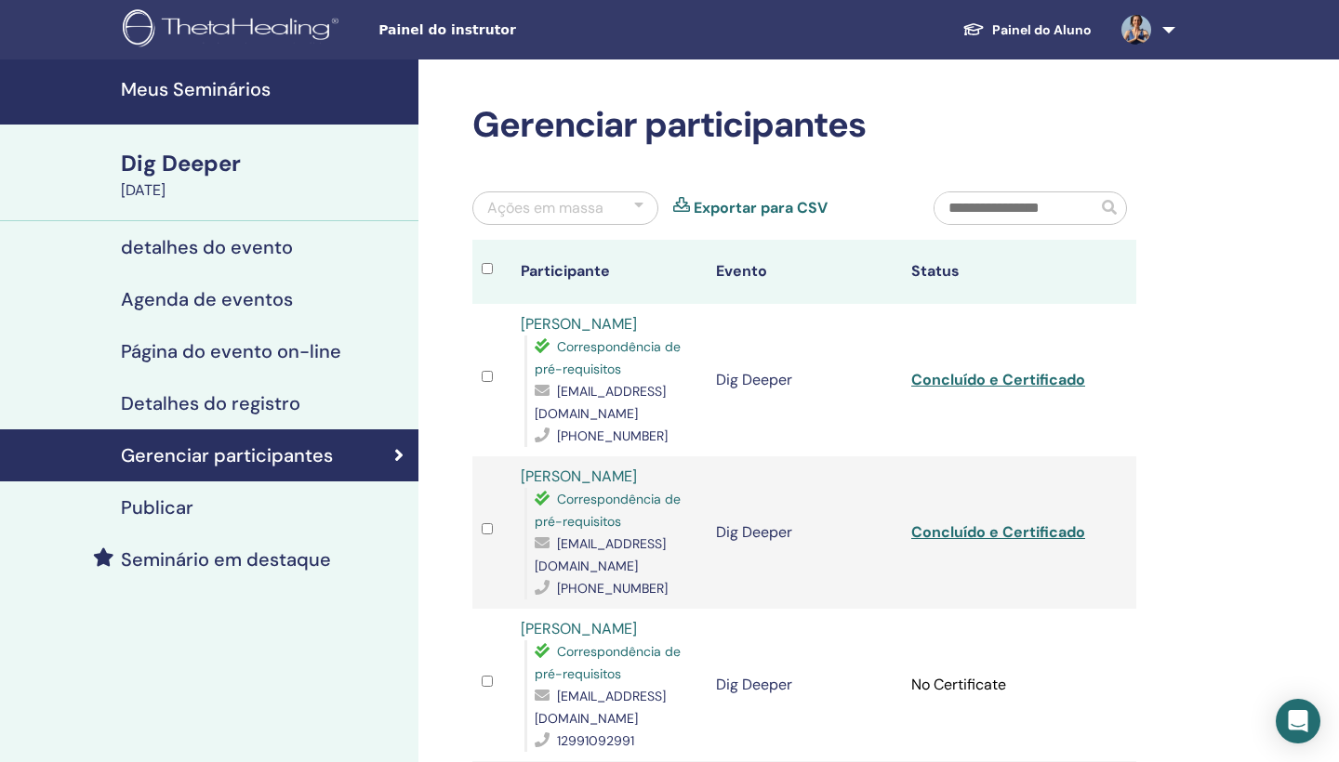
scroll to position [0, 0]
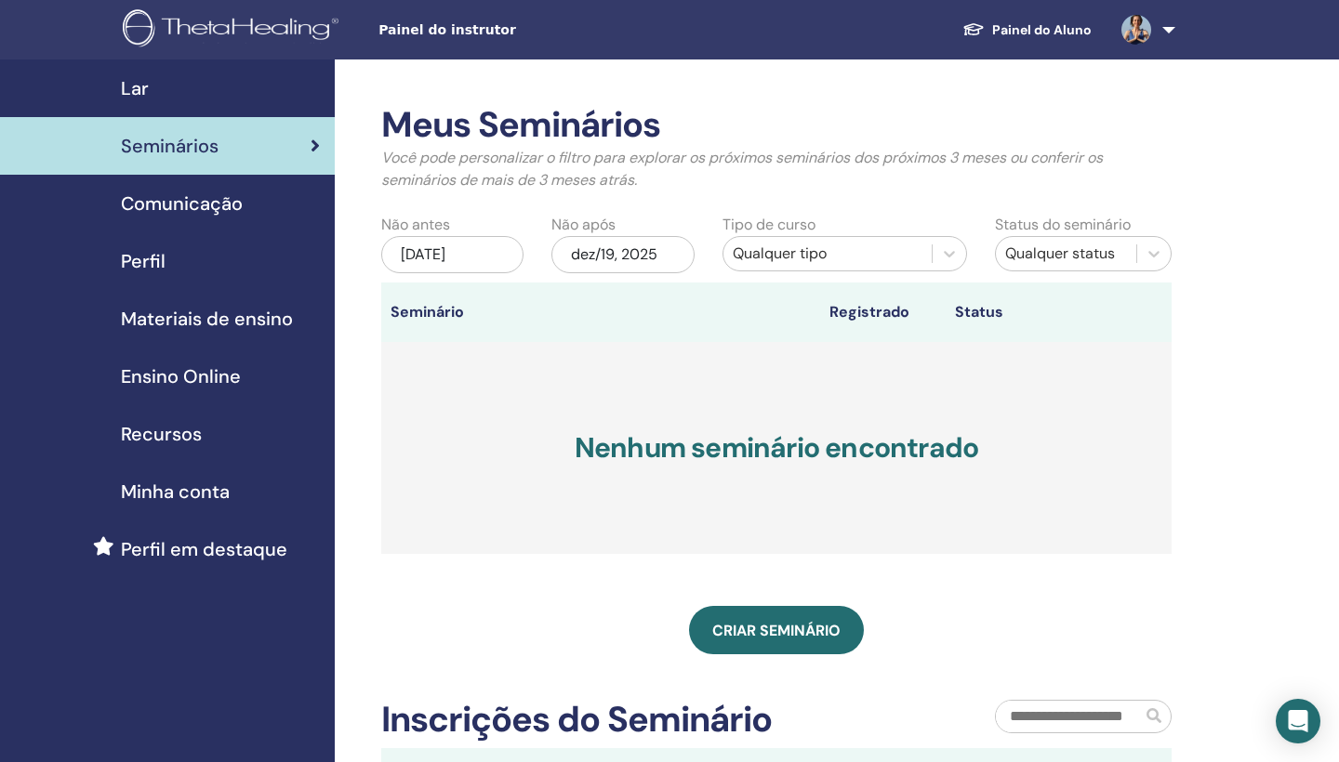
click at [497, 248] on div "jun/19, 2025" at bounding box center [452, 254] width 142 height 37
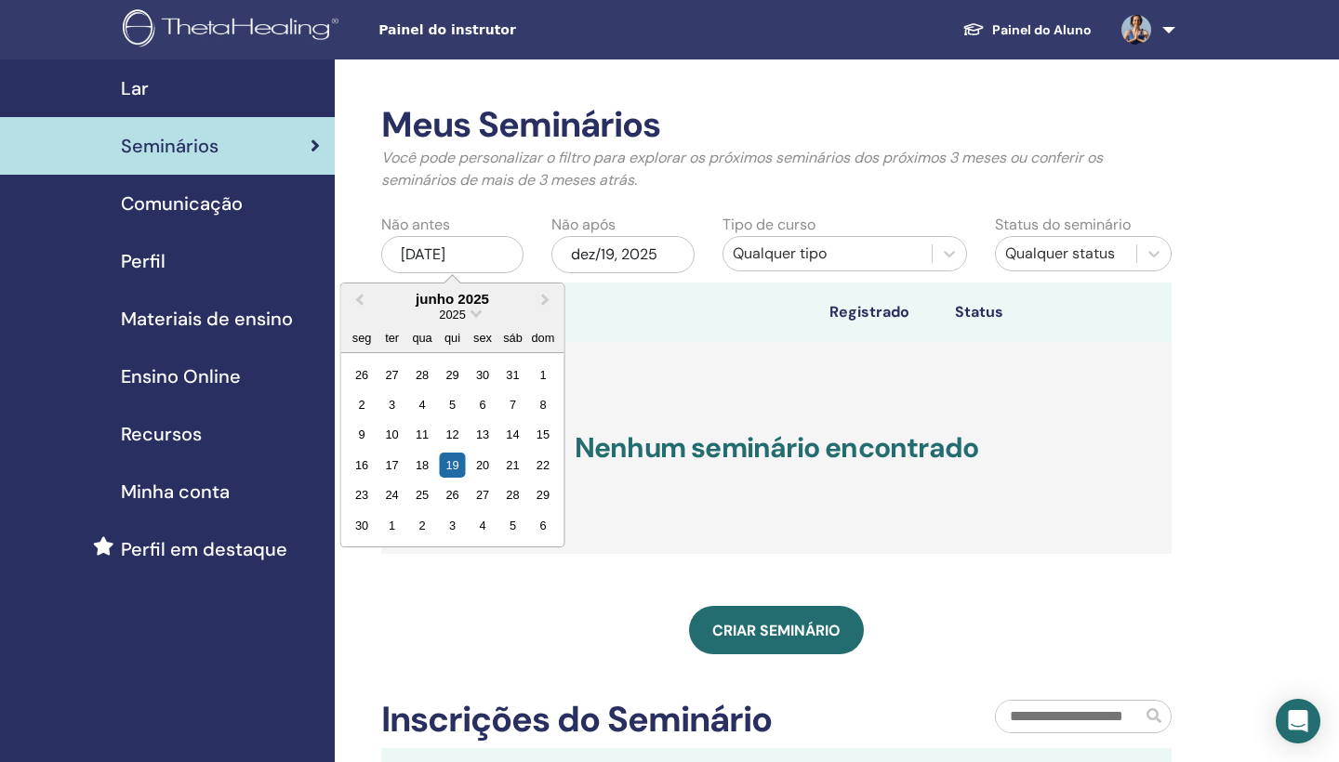
click at [480, 315] on div "2025" at bounding box center [452, 315] width 223 height 16
click at [476, 313] on span "Choose Date" at bounding box center [476, 312] width 12 height 12
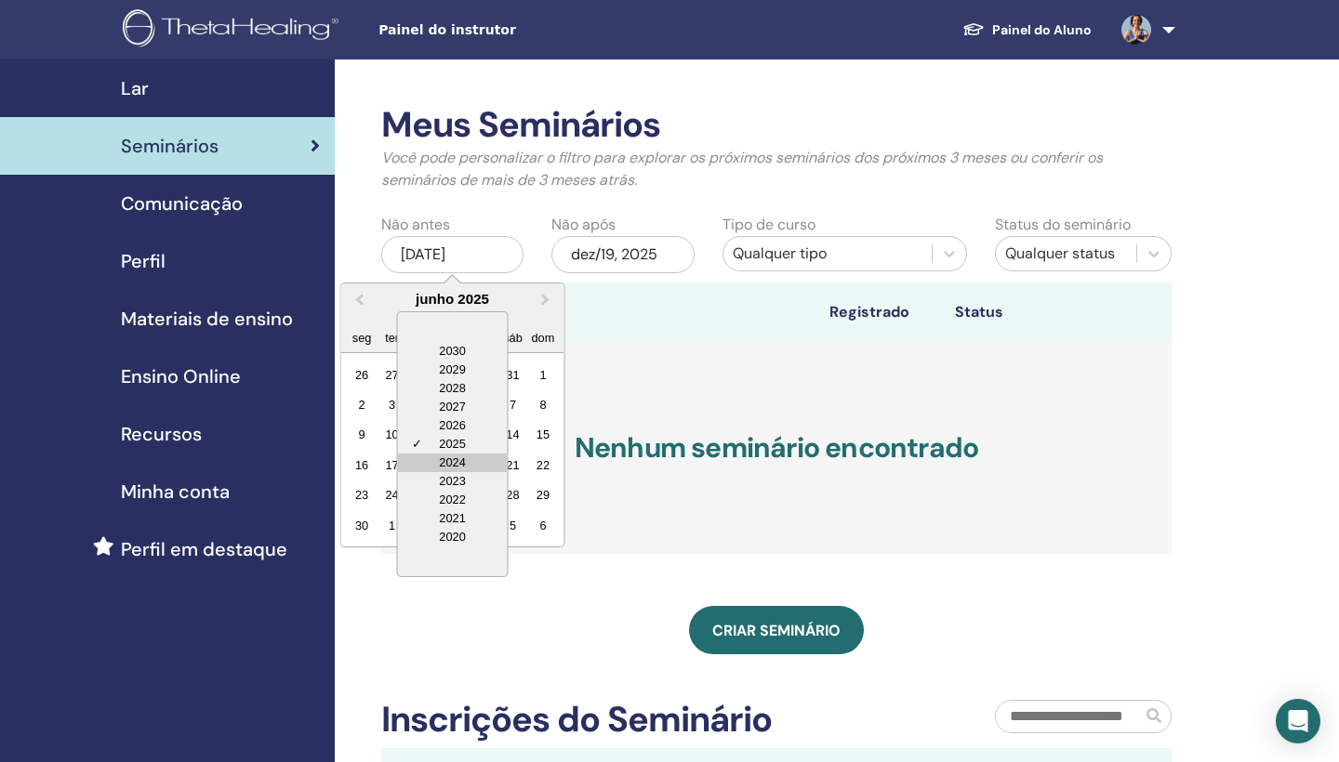
click at [459, 457] on div "2024" at bounding box center [453, 463] width 110 height 19
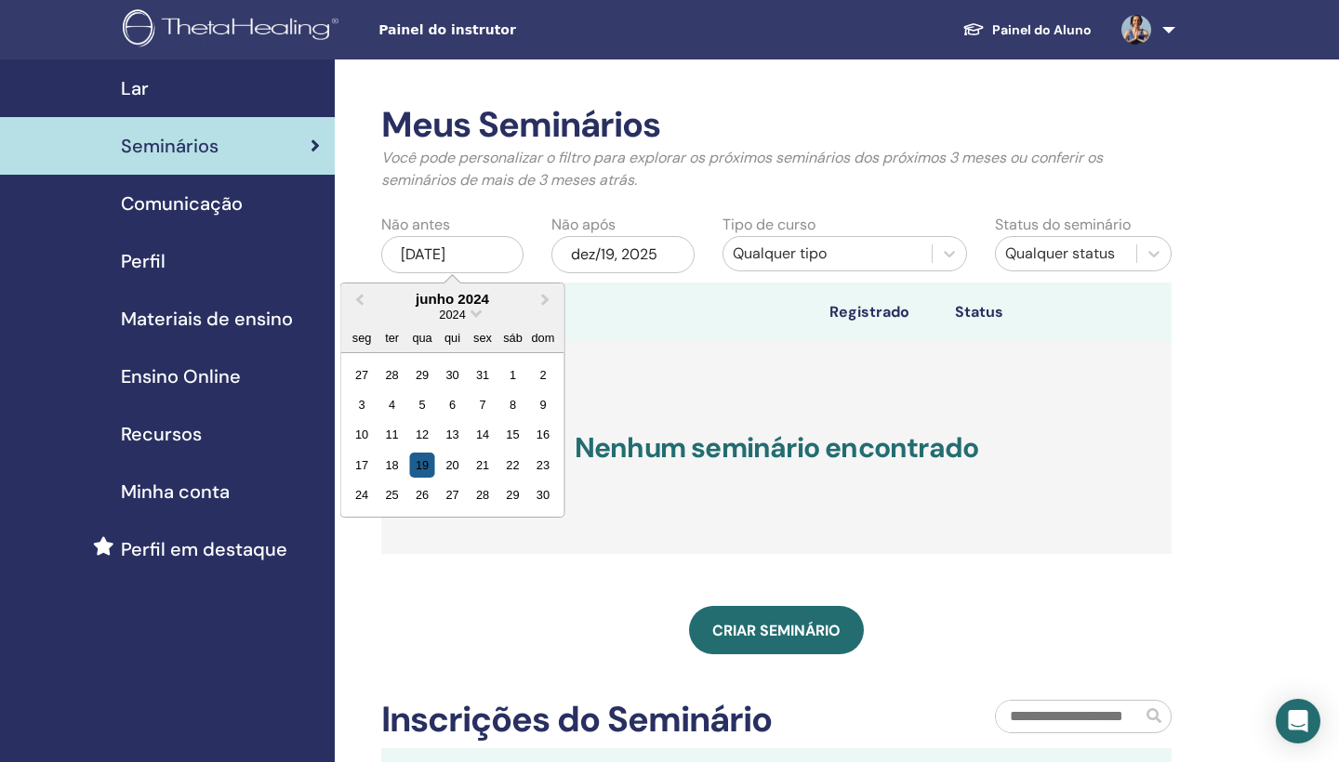
click at [423, 466] on div "19" at bounding box center [421, 465] width 25 height 25
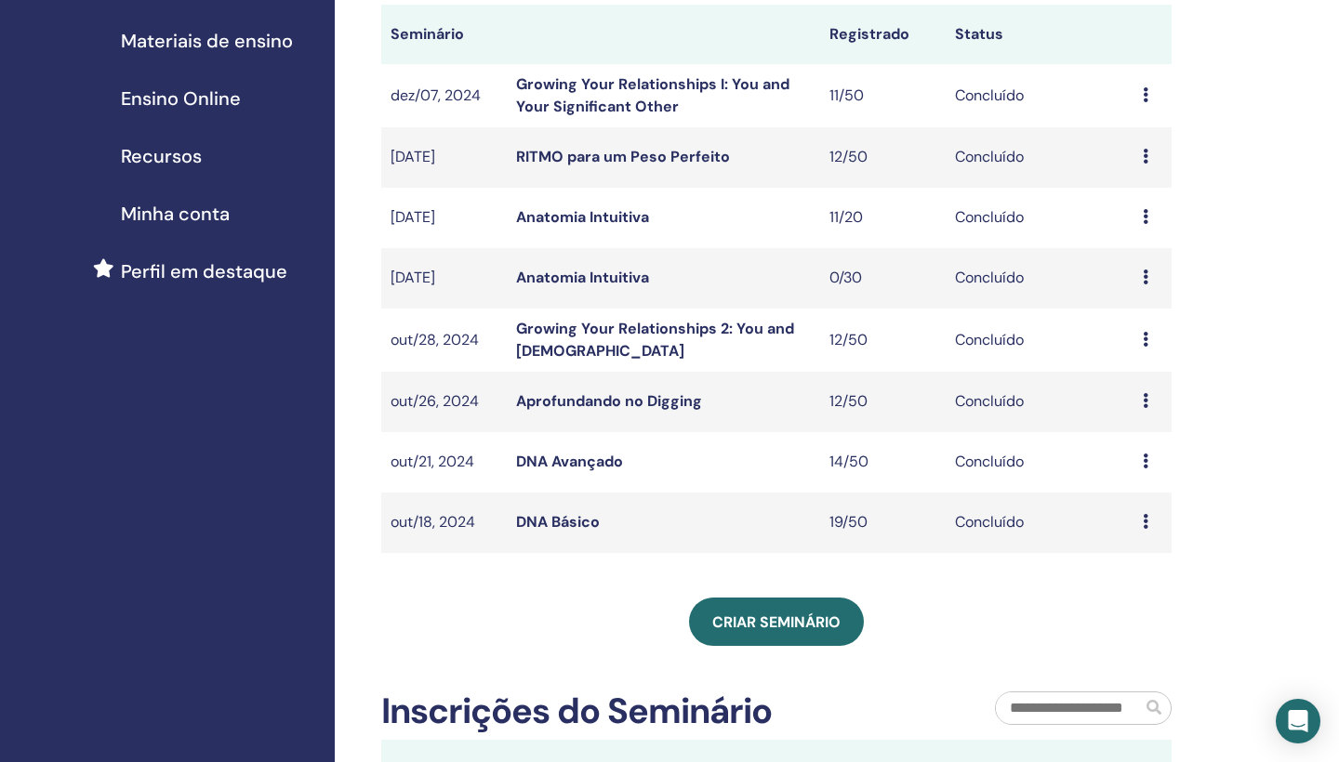
scroll to position [276, 0]
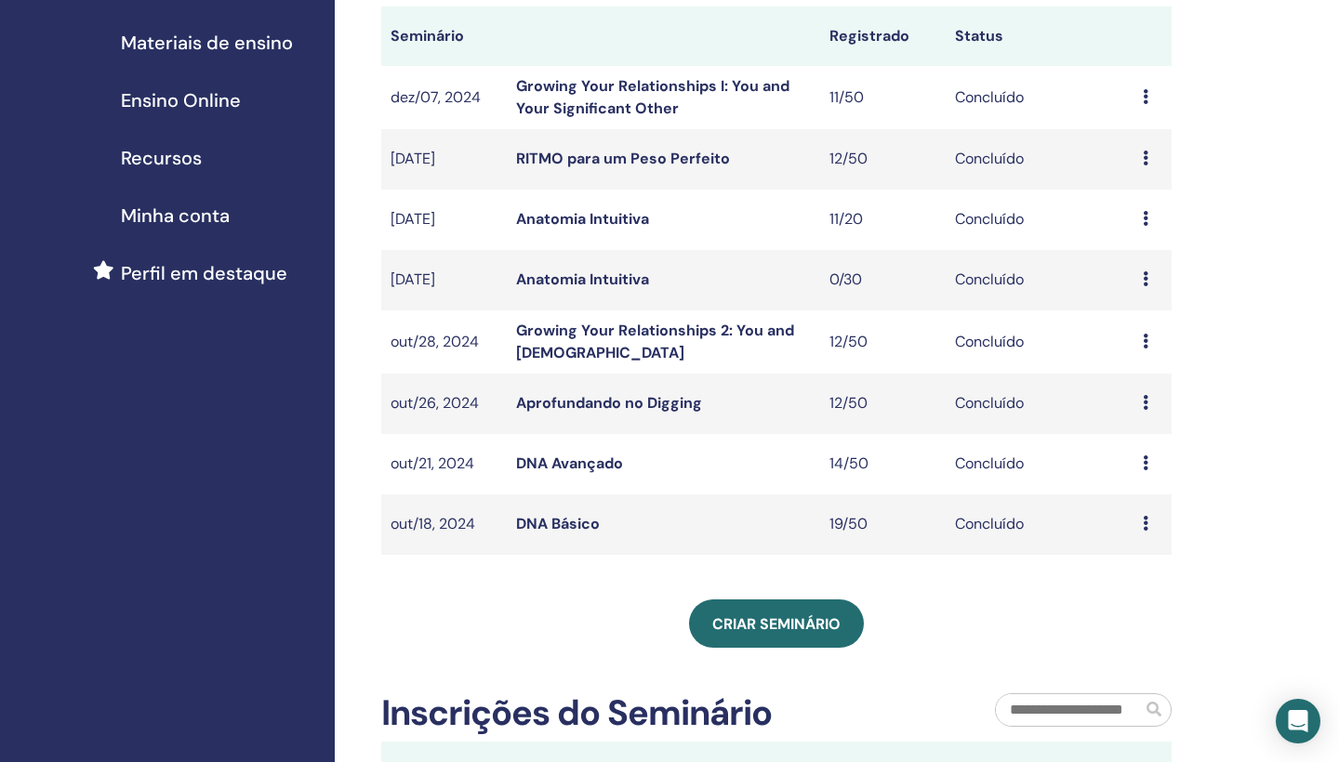
click at [1145, 344] on icon at bounding box center [1146, 341] width 6 height 15
click at [1132, 390] on link "Participantes" at bounding box center [1150, 387] width 91 height 20
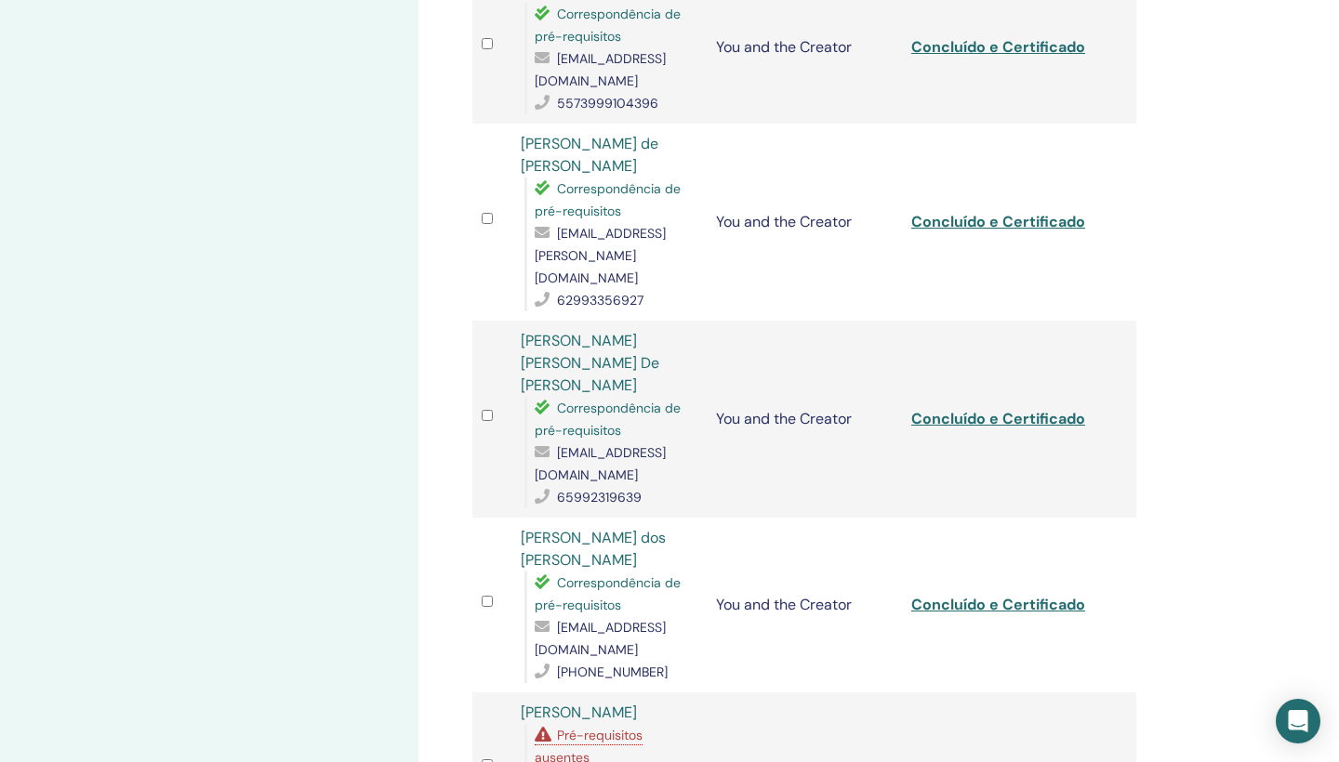
scroll to position [1058, 0]
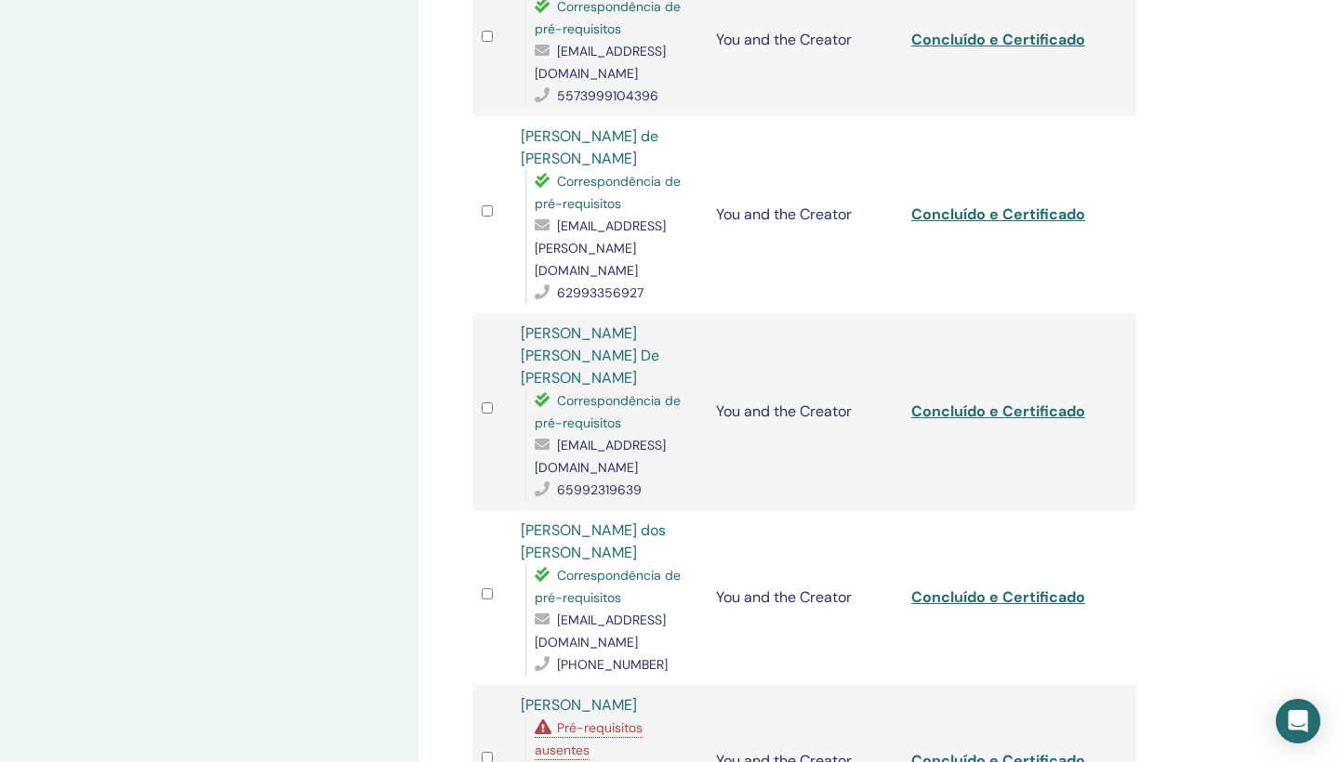
click at [1036, 402] on link "Concluído e Certificado" at bounding box center [998, 412] width 174 height 20
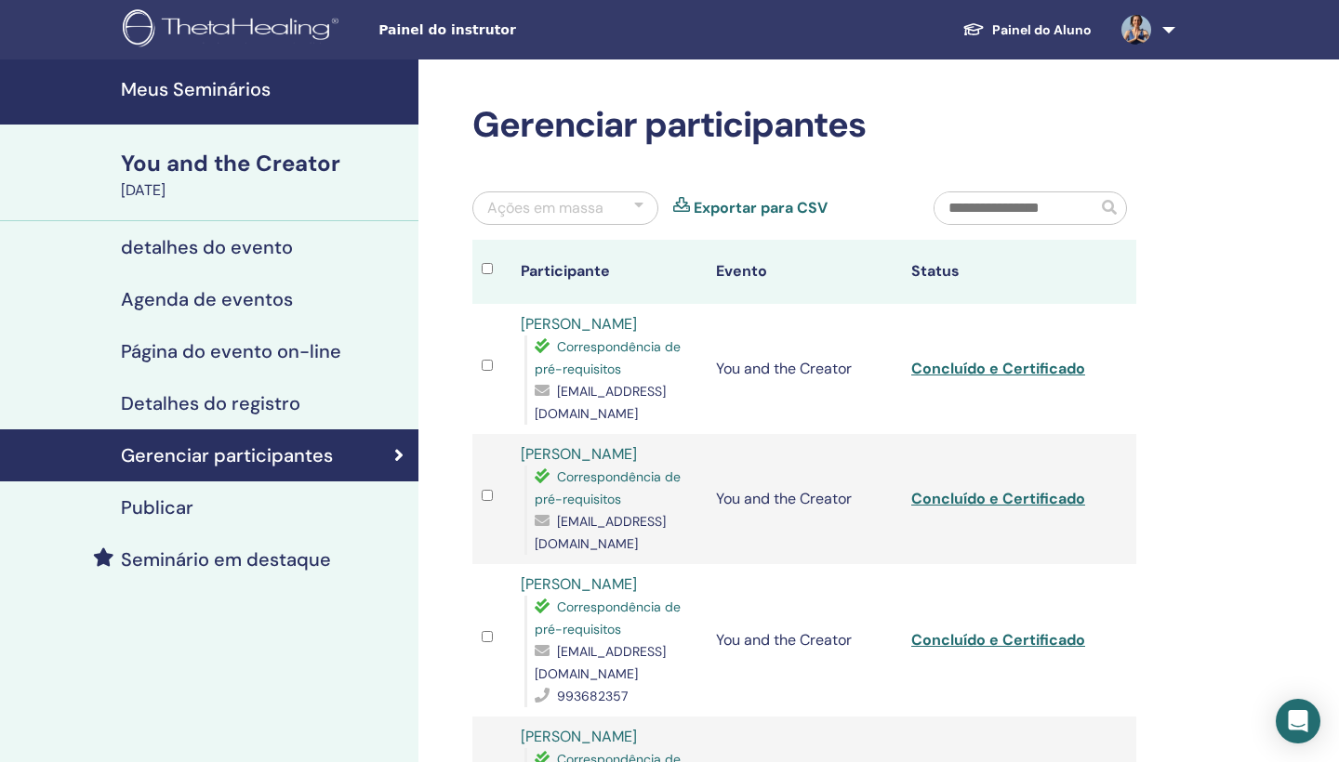
scroll to position [0, 0]
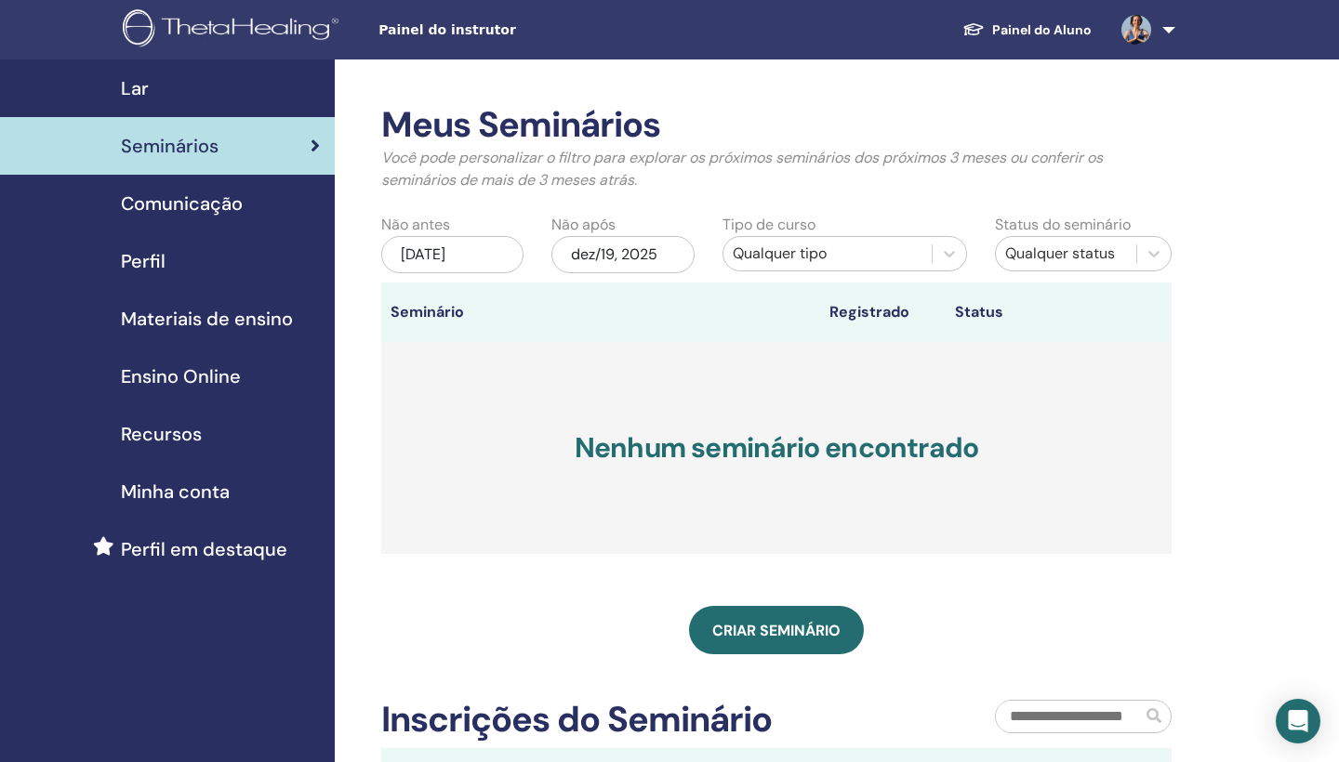
click at [481, 251] on div "[DATE]" at bounding box center [452, 254] width 142 height 37
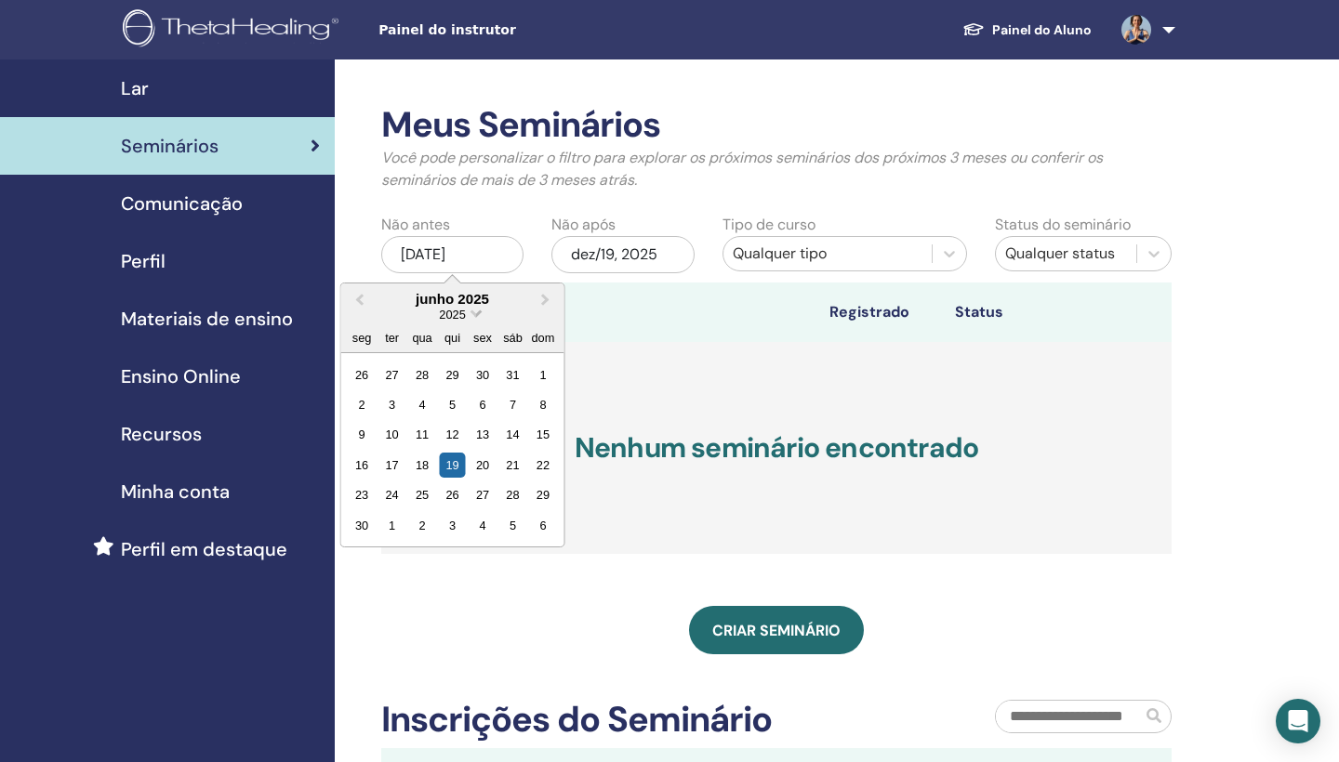
click at [462, 318] on span "2025" at bounding box center [452, 315] width 26 height 14
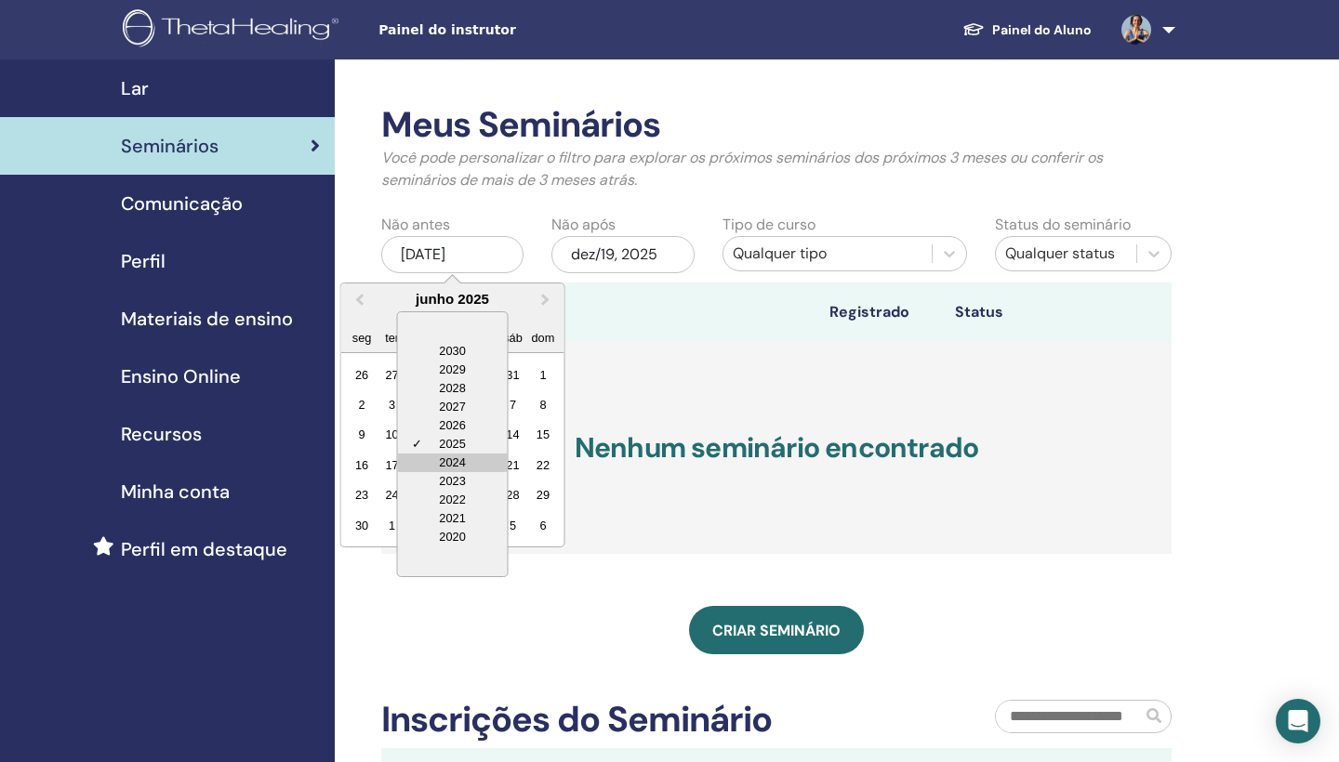
click at [444, 463] on div "2024" at bounding box center [453, 463] width 110 height 19
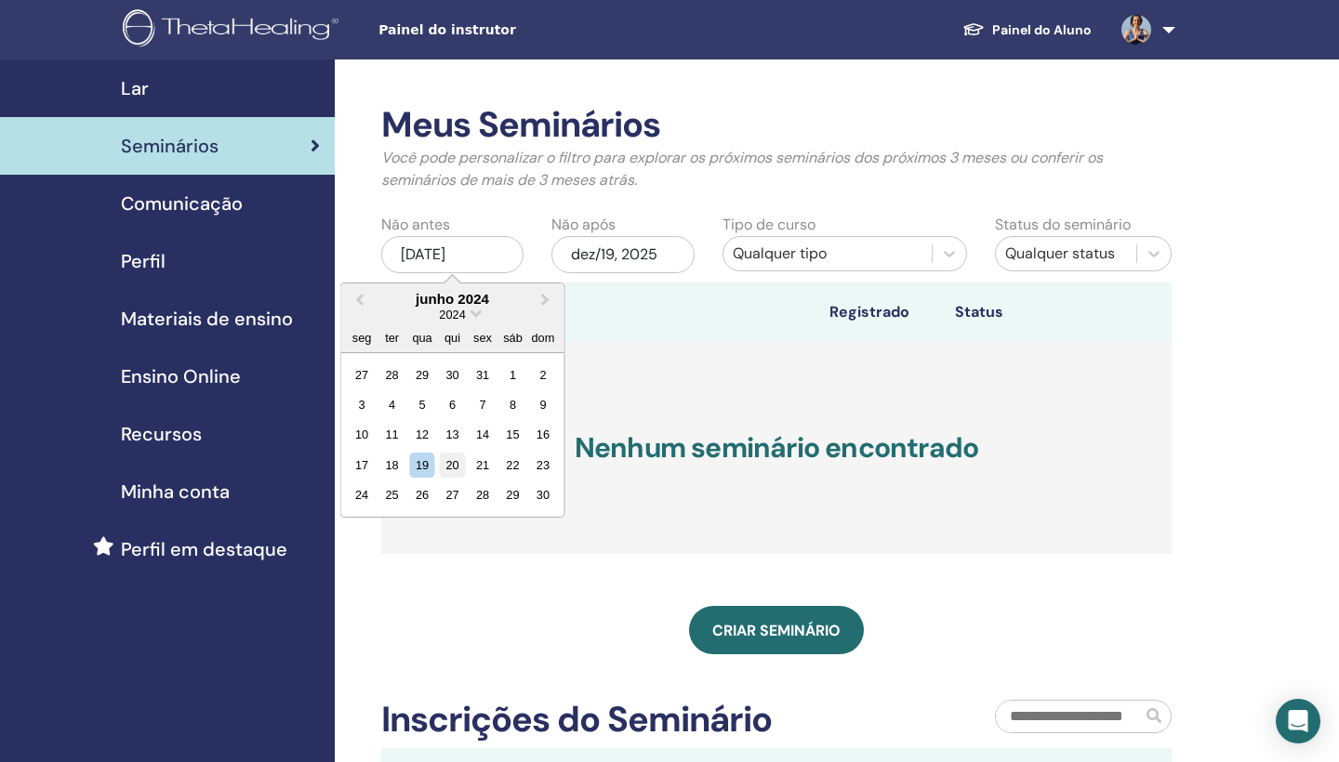
click at [451, 464] on div "20" at bounding box center [452, 465] width 25 height 25
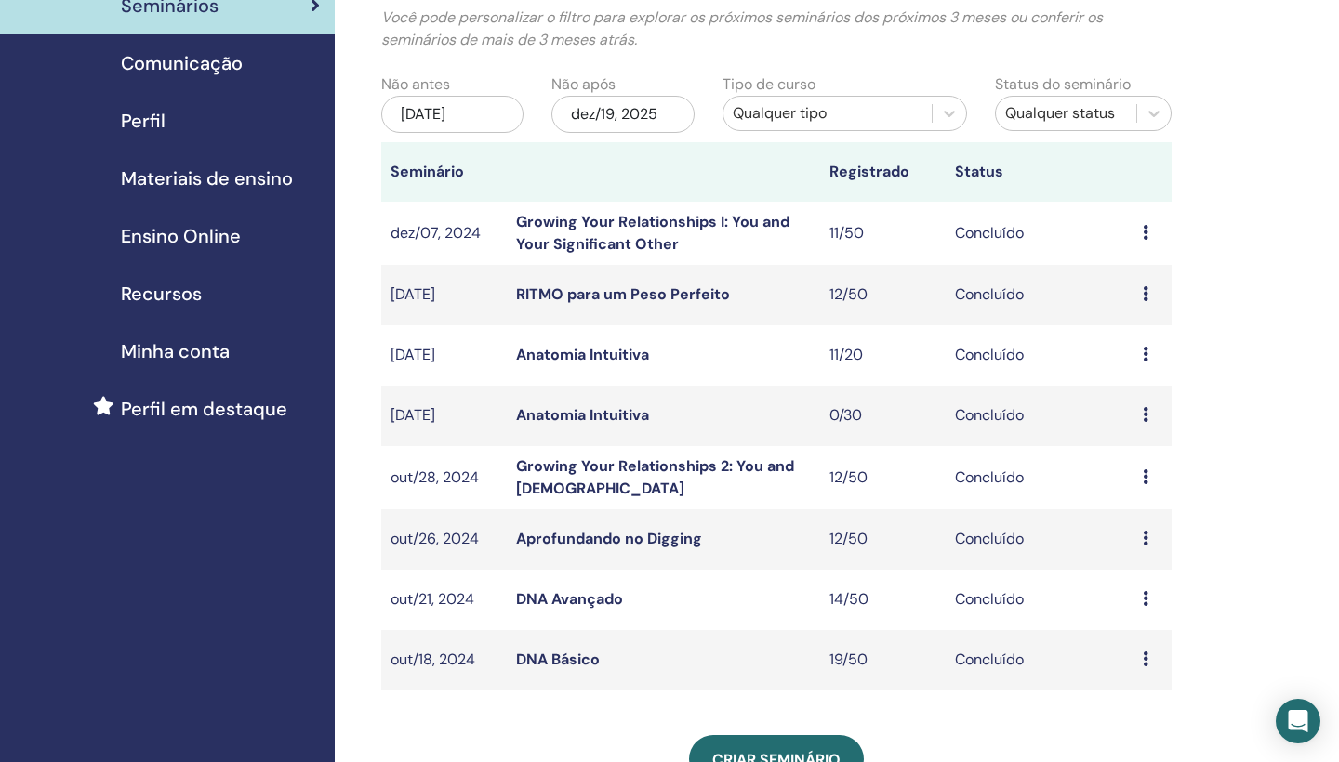
scroll to position [115, 0]
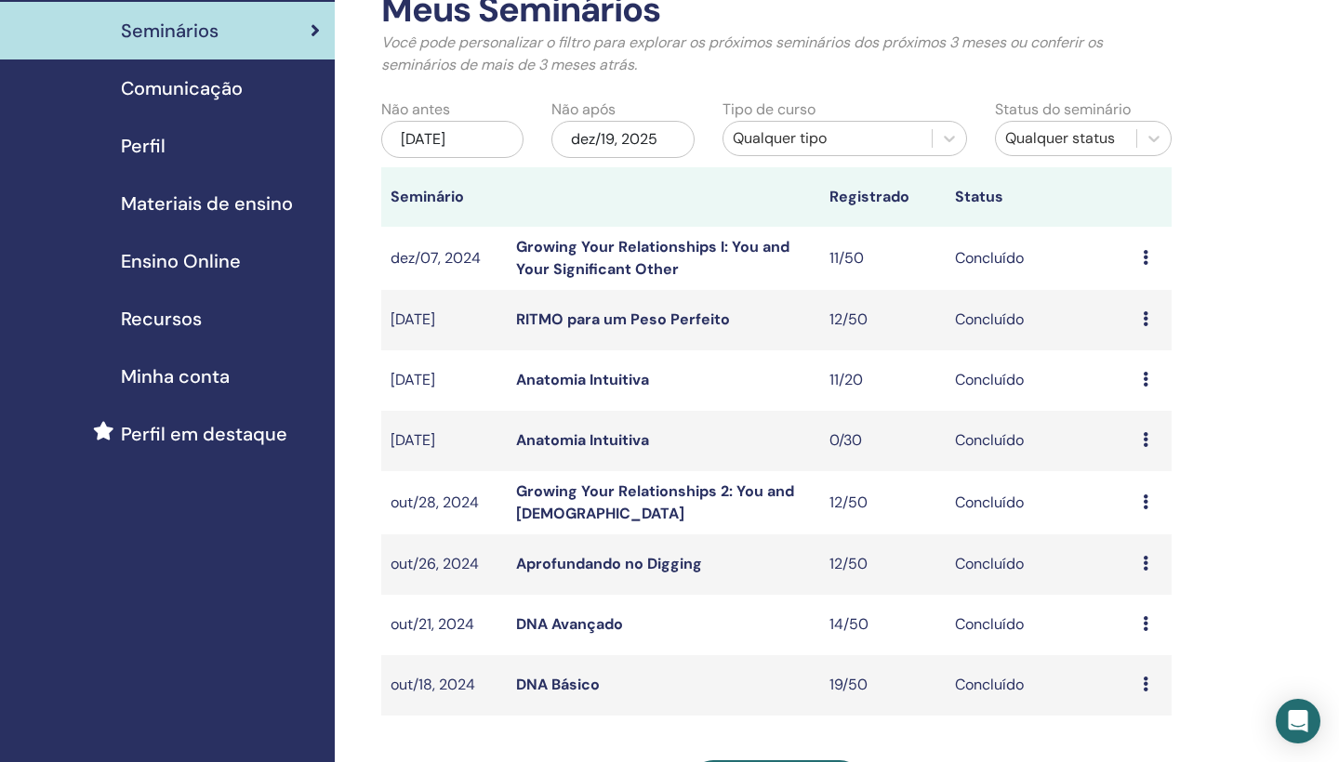
click at [1146, 317] on icon at bounding box center [1146, 318] width 6 height 15
click at [1132, 361] on link "Participantes" at bounding box center [1151, 361] width 91 height 20
